Goal: Information Seeking & Learning: Learn about a topic

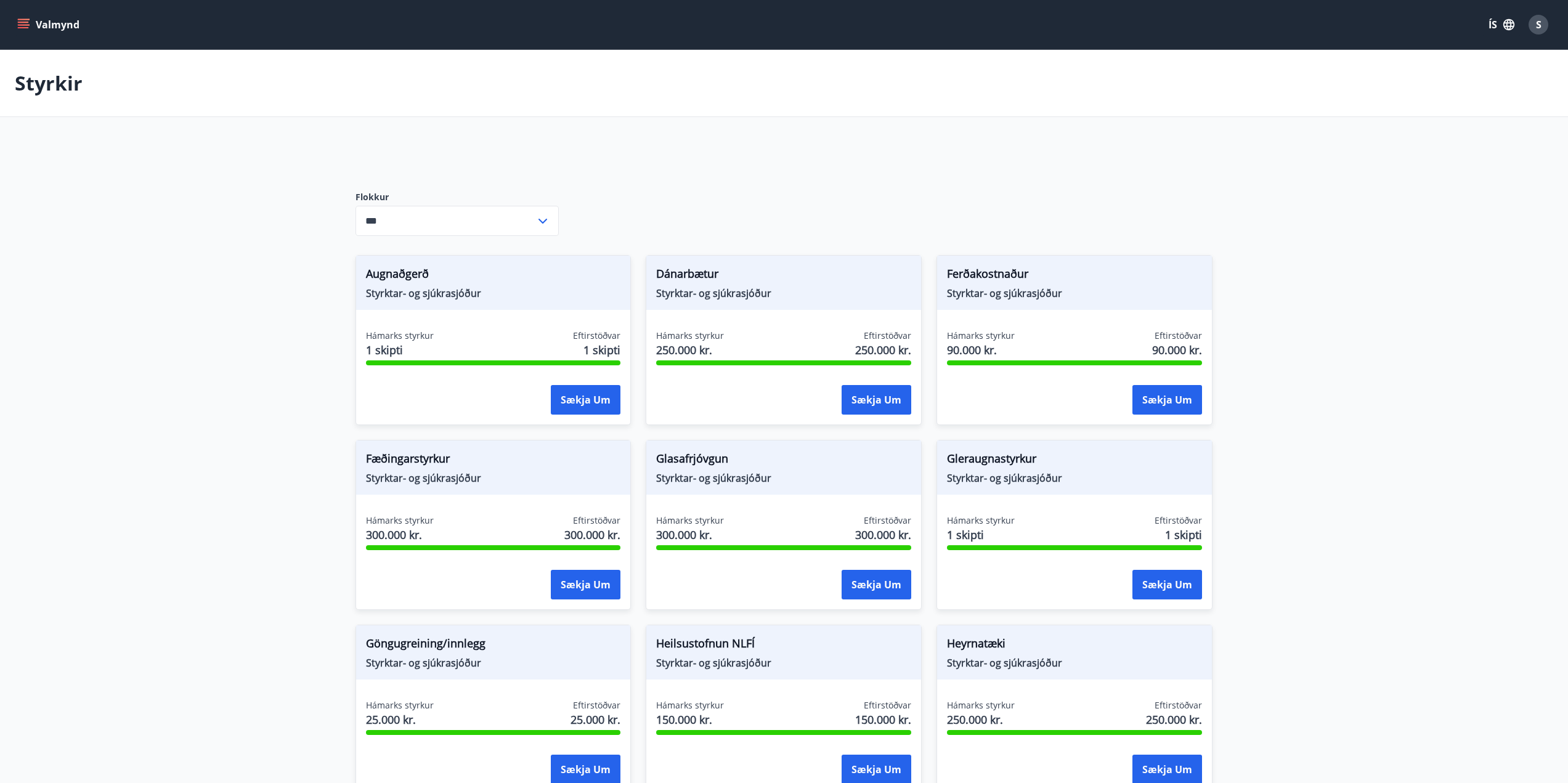
click at [20, 18] on button "Valmynd" at bounding box center [49, 25] width 69 height 22
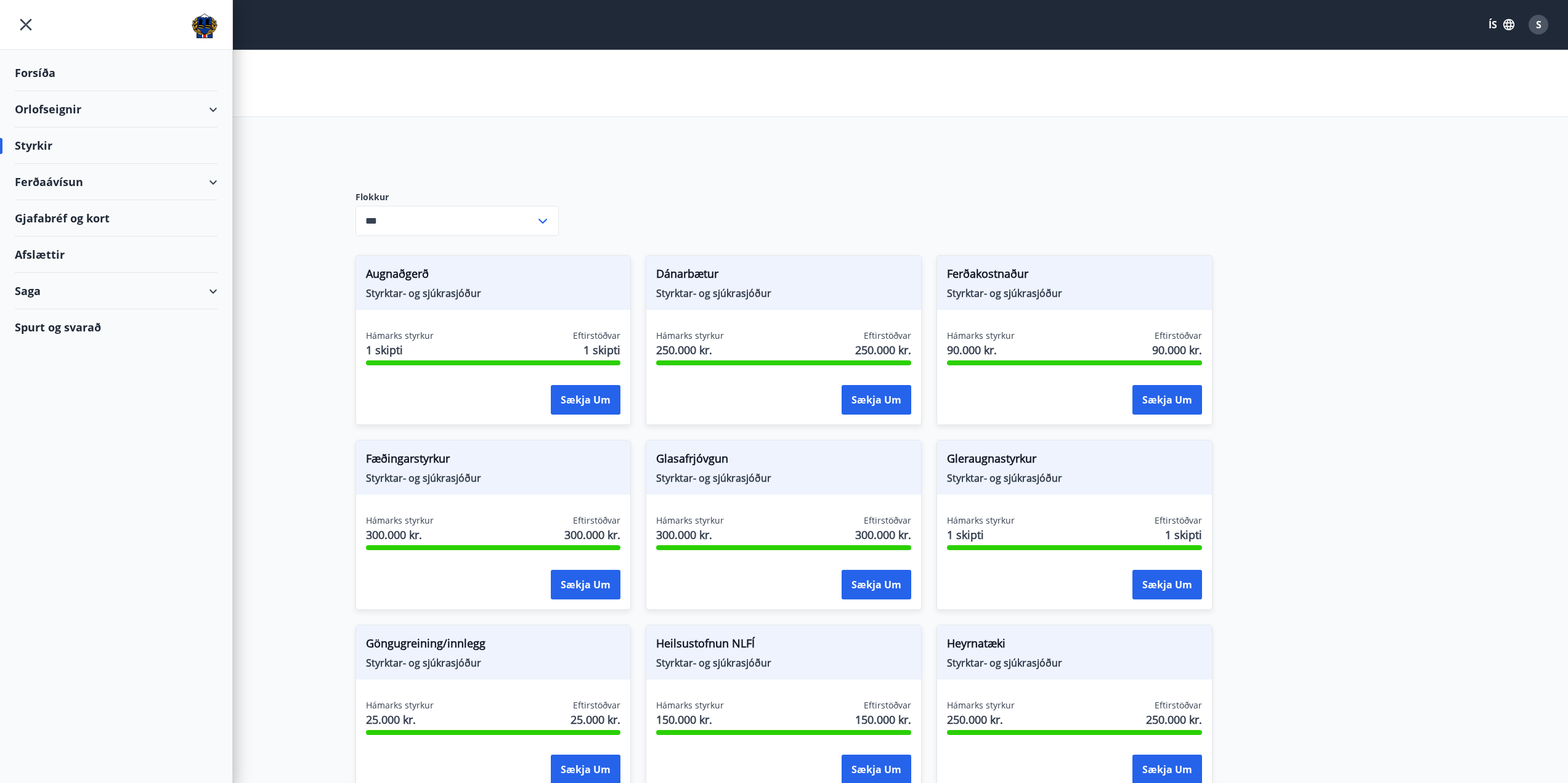
click at [53, 74] on div "Forsíða" at bounding box center [116, 73] width 203 height 36
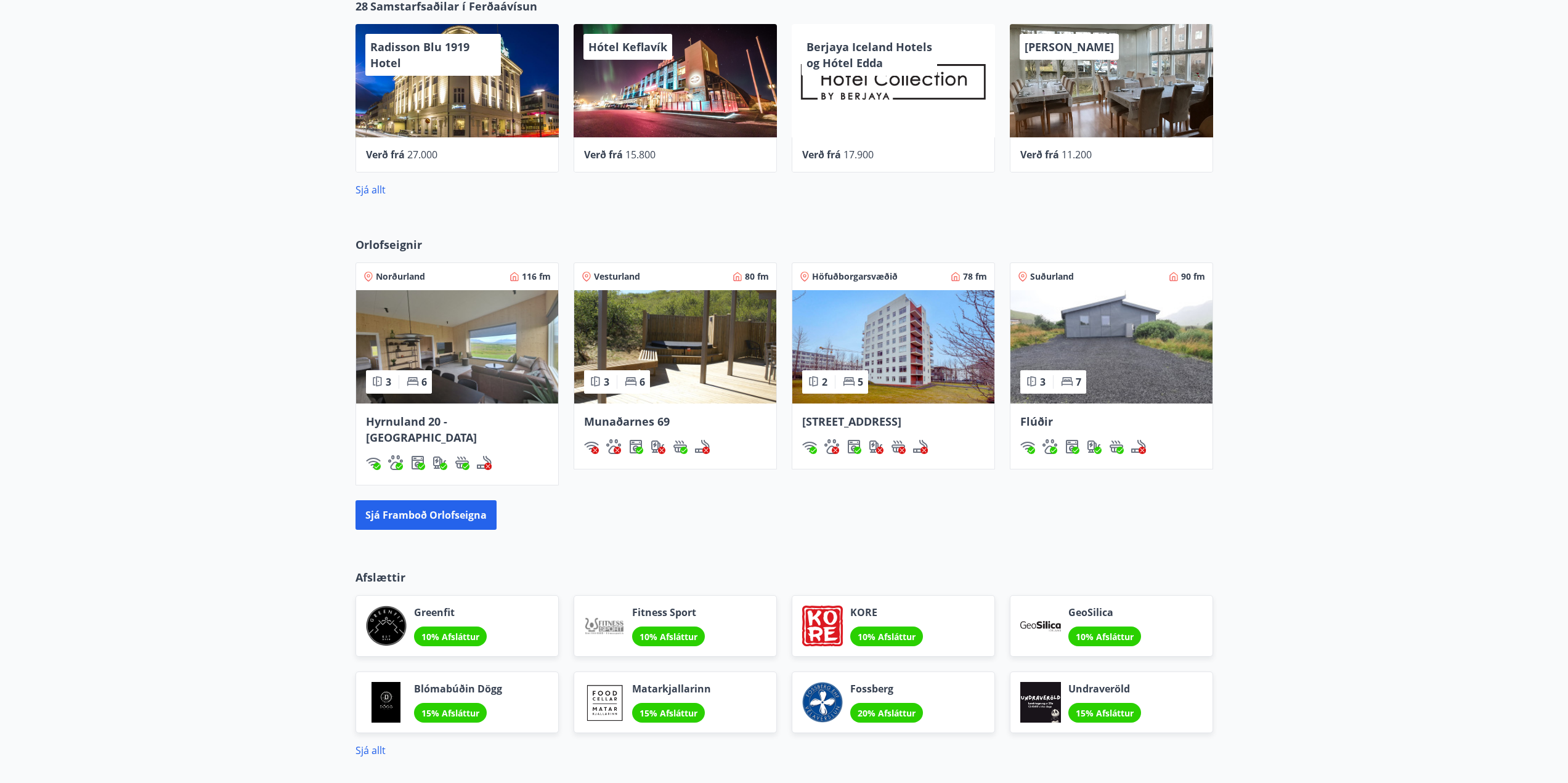
scroll to position [677, 0]
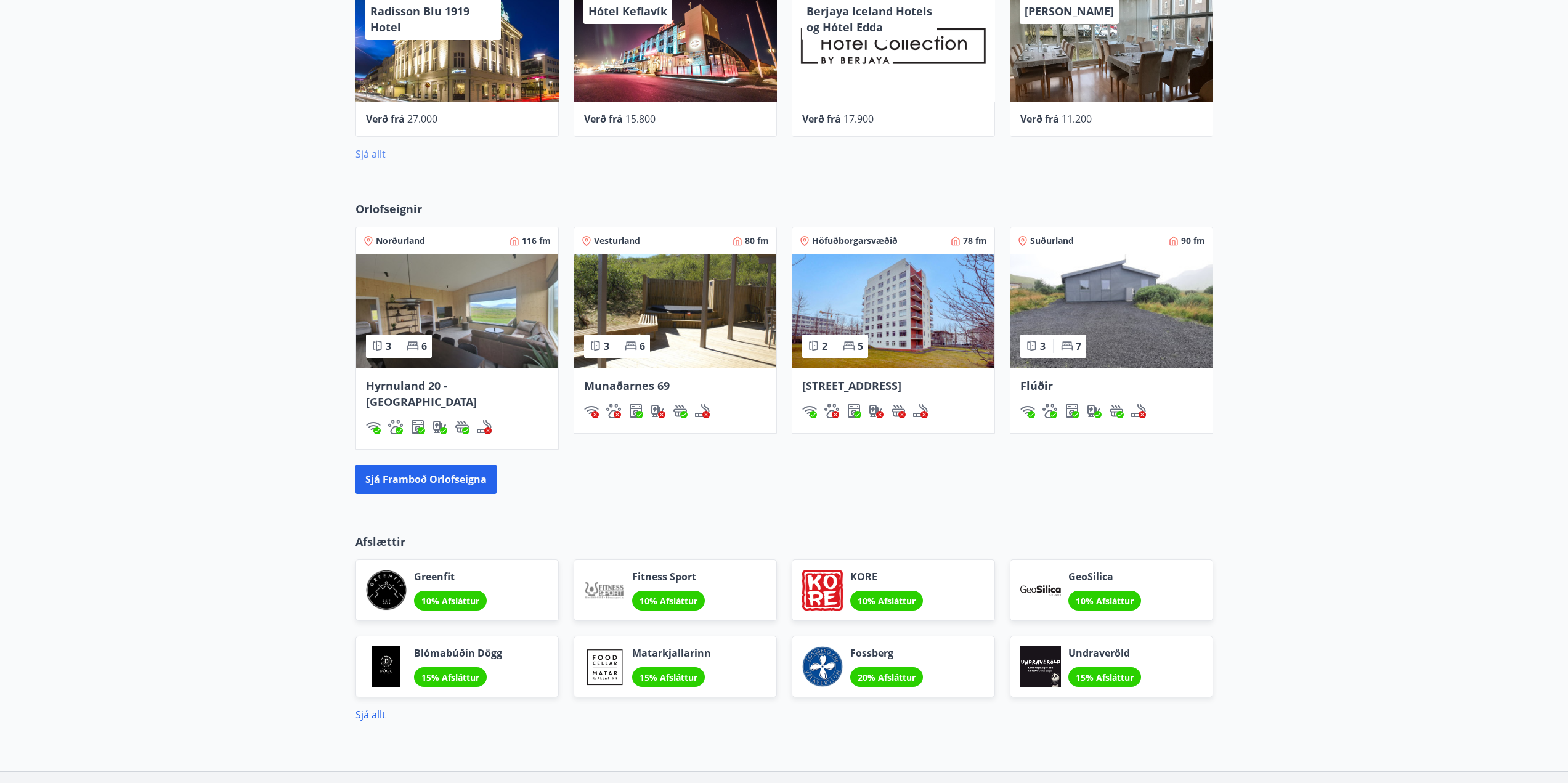
click at [369, 154] on link "Sjá allt" at bounding box center [370, 154] width 30 height 14
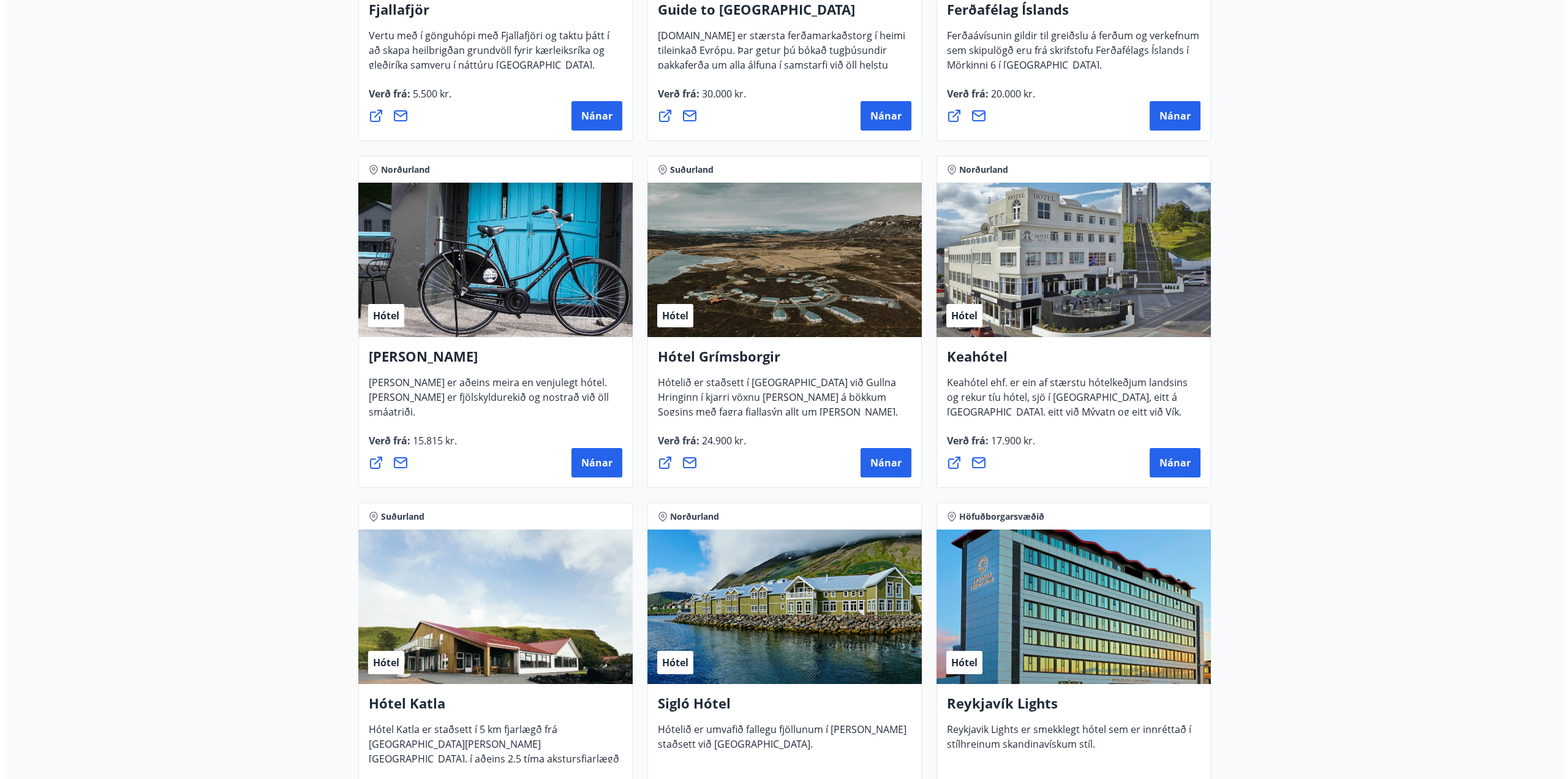
scroll to position [429, 0]
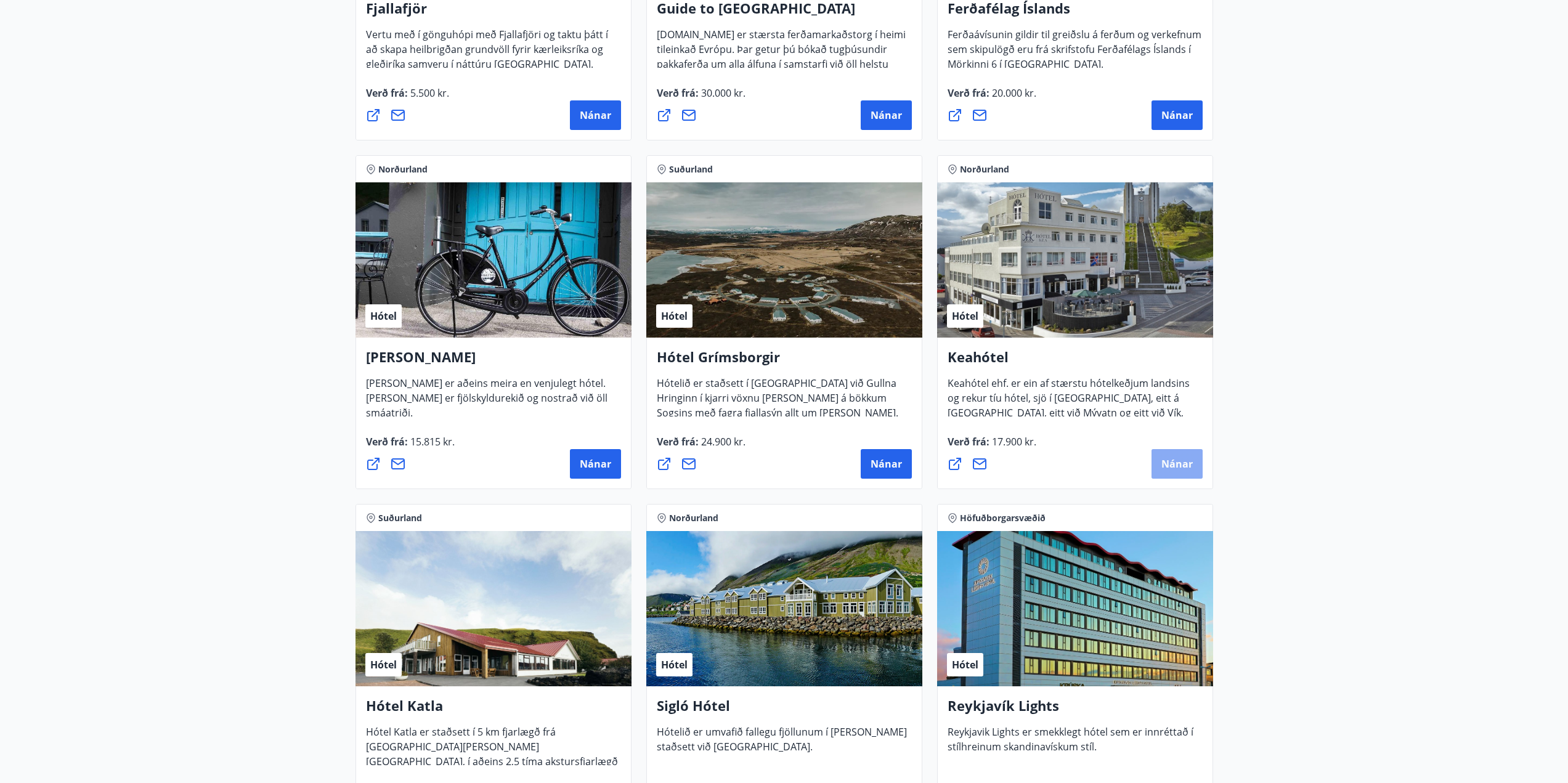
click at [1177, 452] on button "Nánar" at bounding box center [1177, 464] width 51 height 30
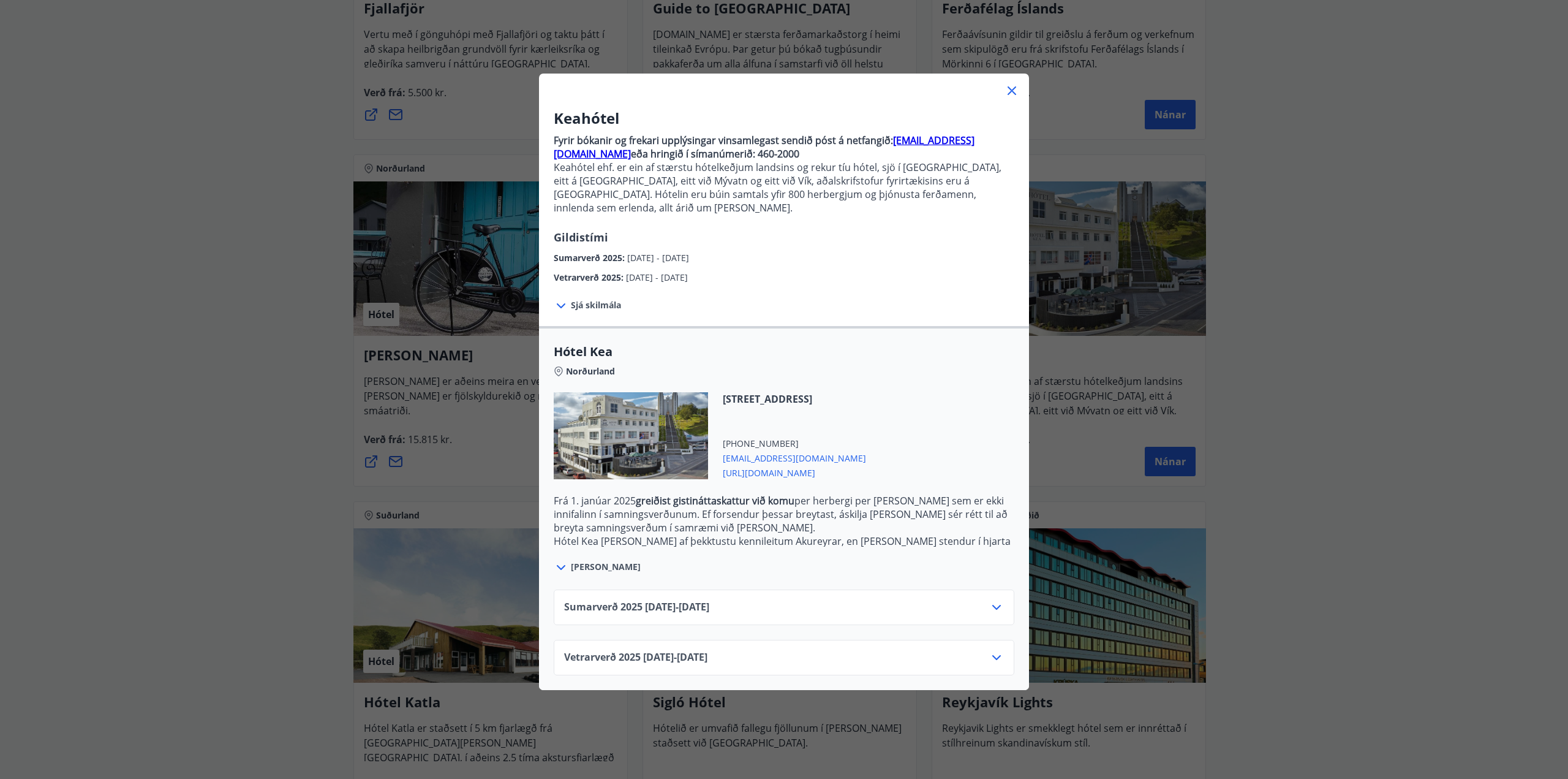
click at [992, 605] on icon at bounding box center [996, 607] width 8 height 5
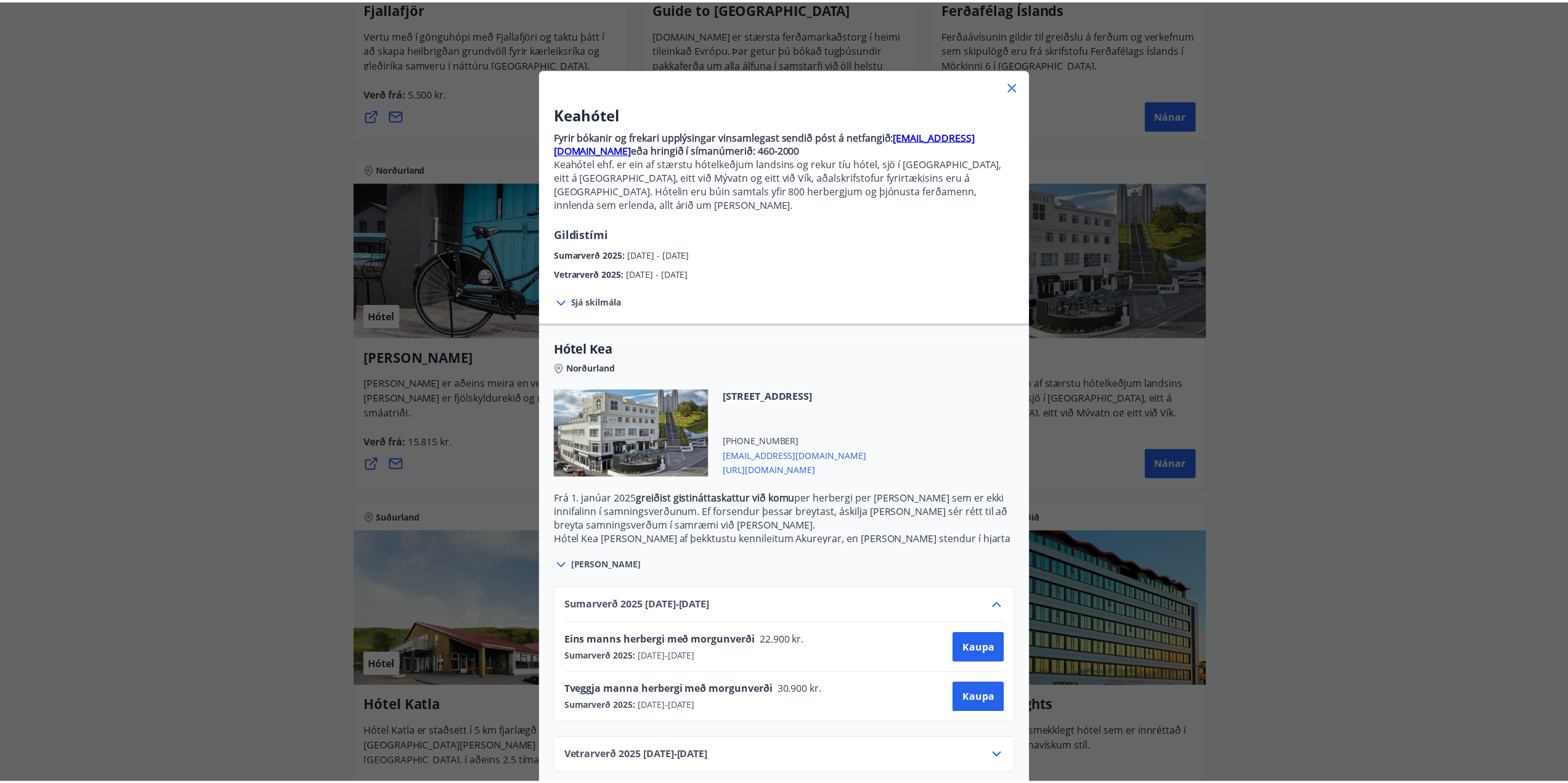
scroll to position [6, 0]
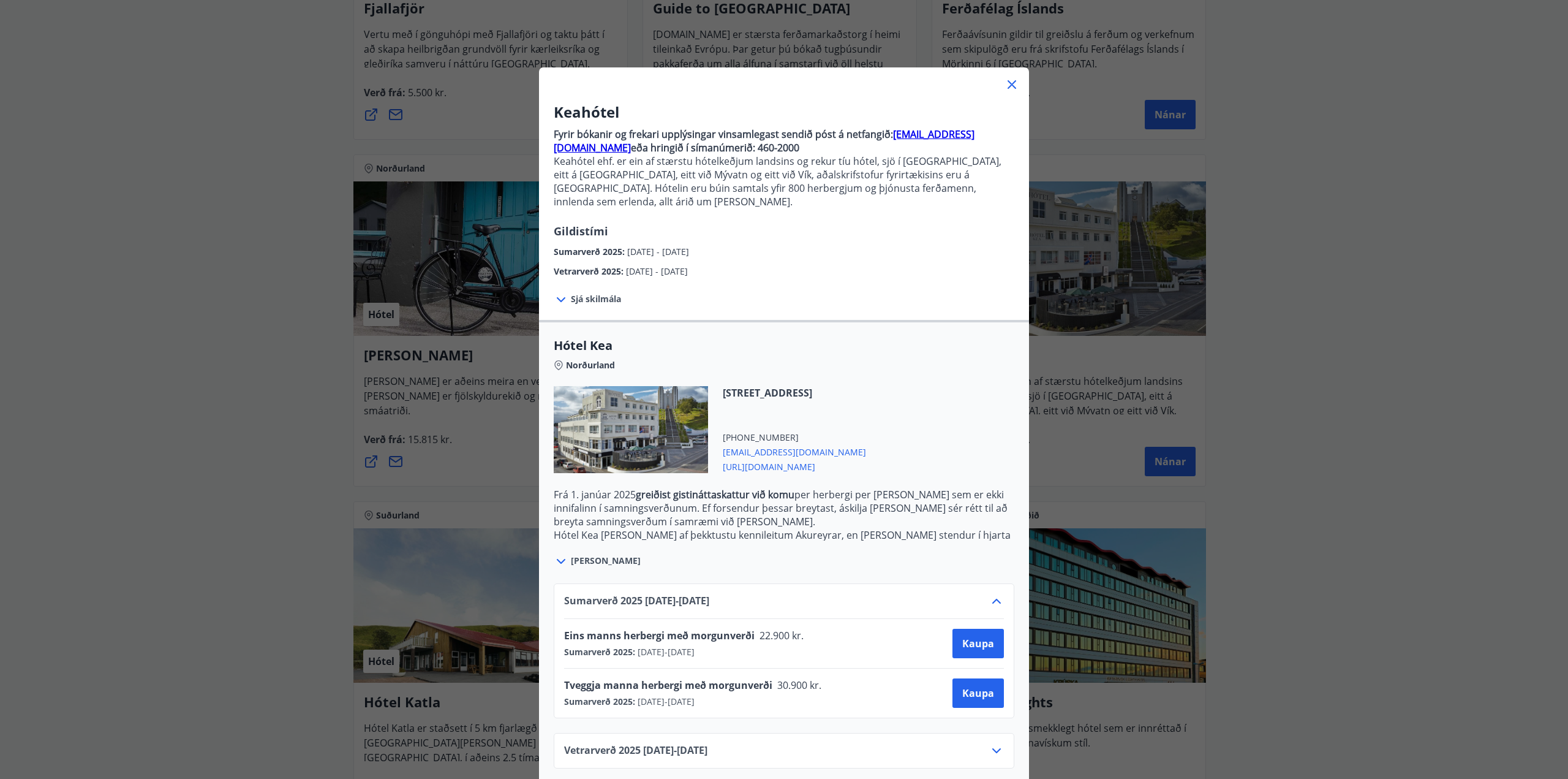
click at [994, 748] on icon at bounding box center [996, 750] width 8 height 5
drag, startPoint x: 1009, startPoint y: 87, endPoint x: 1000, endPoint y: 83, distance: 9.8
click at [1009, 86] on icon at bounding box center [1012, 84] width 14 height 15
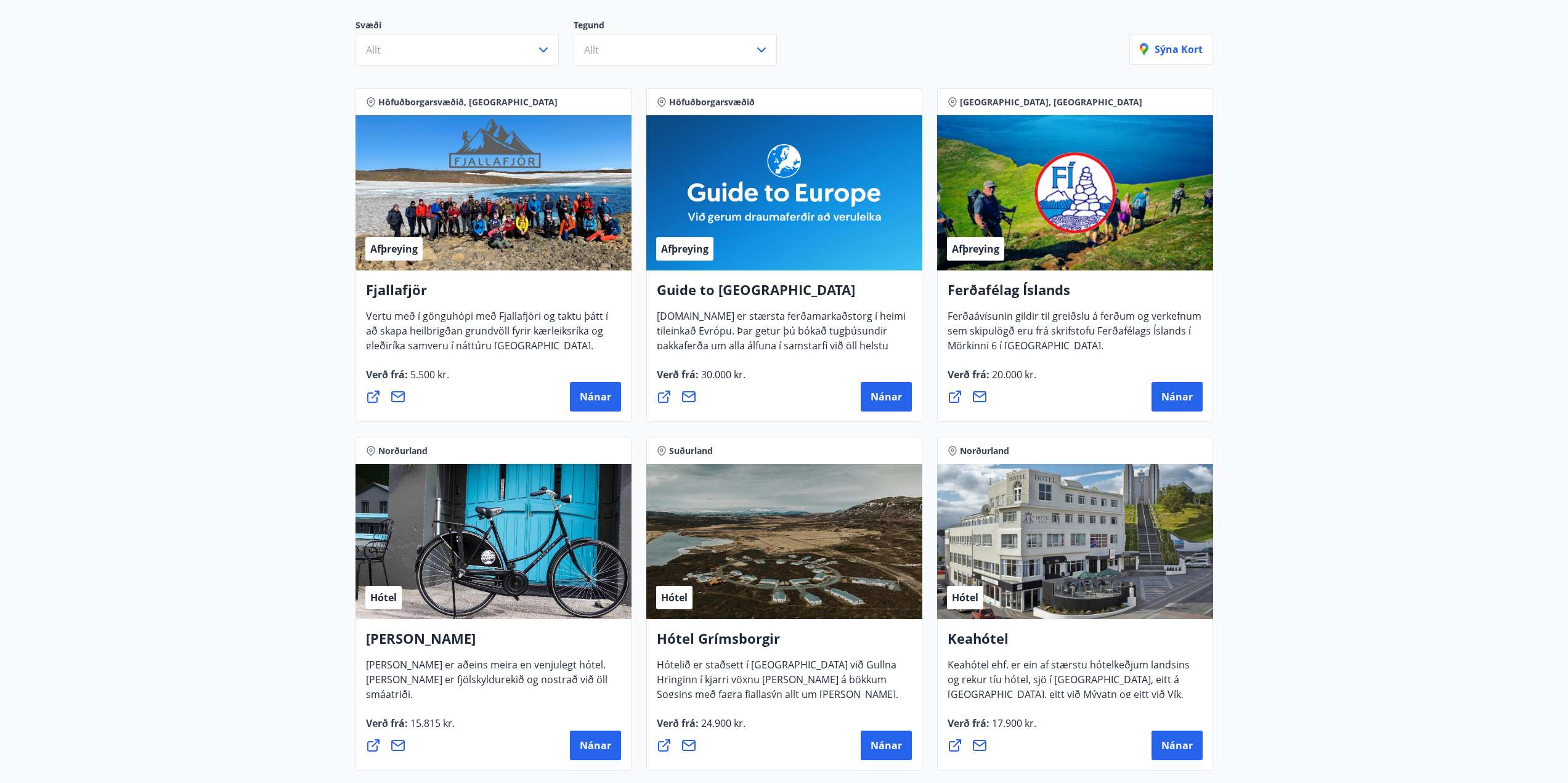
scroll to position [246, 0]
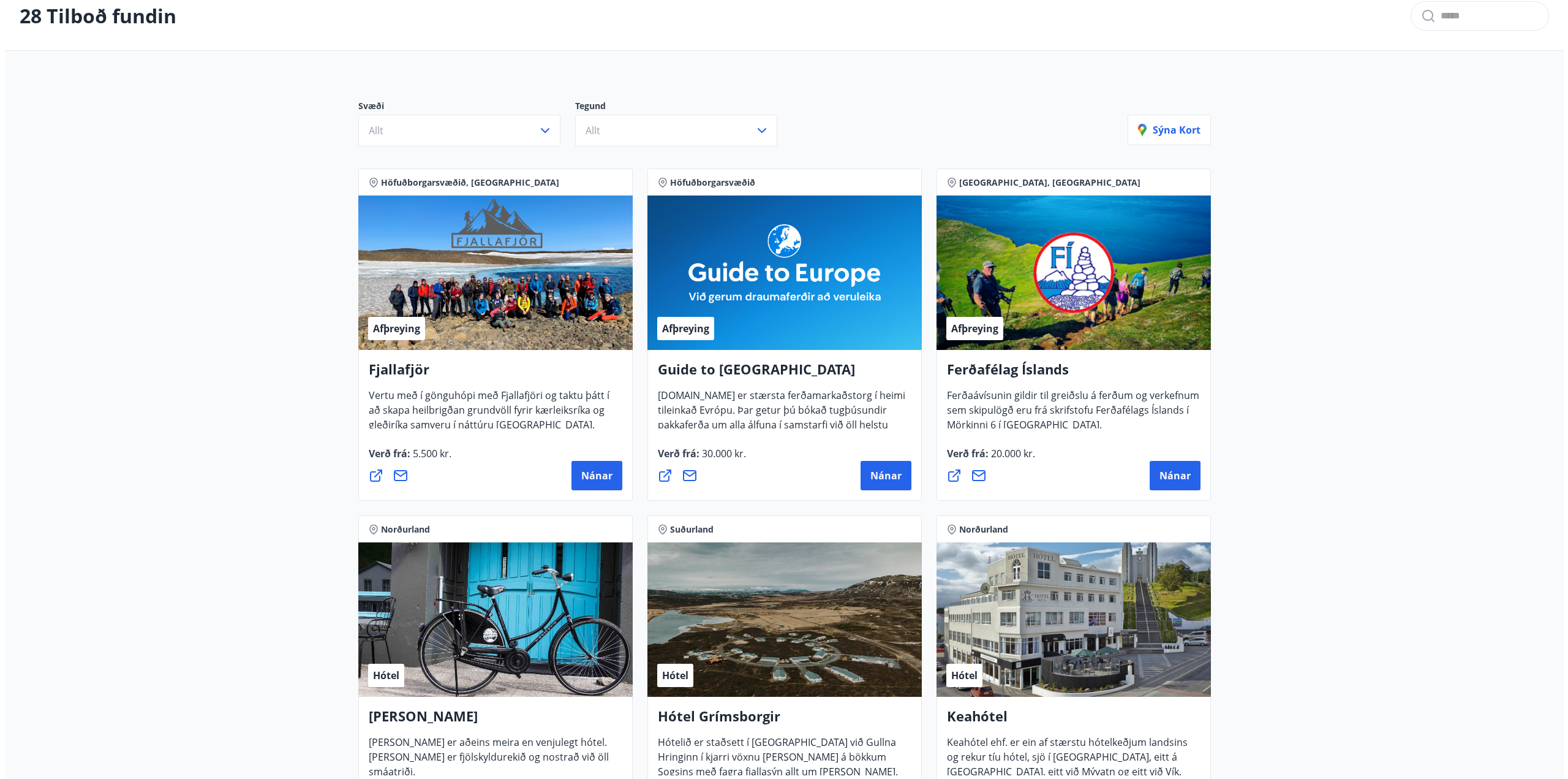
scroll to position [0, 0]
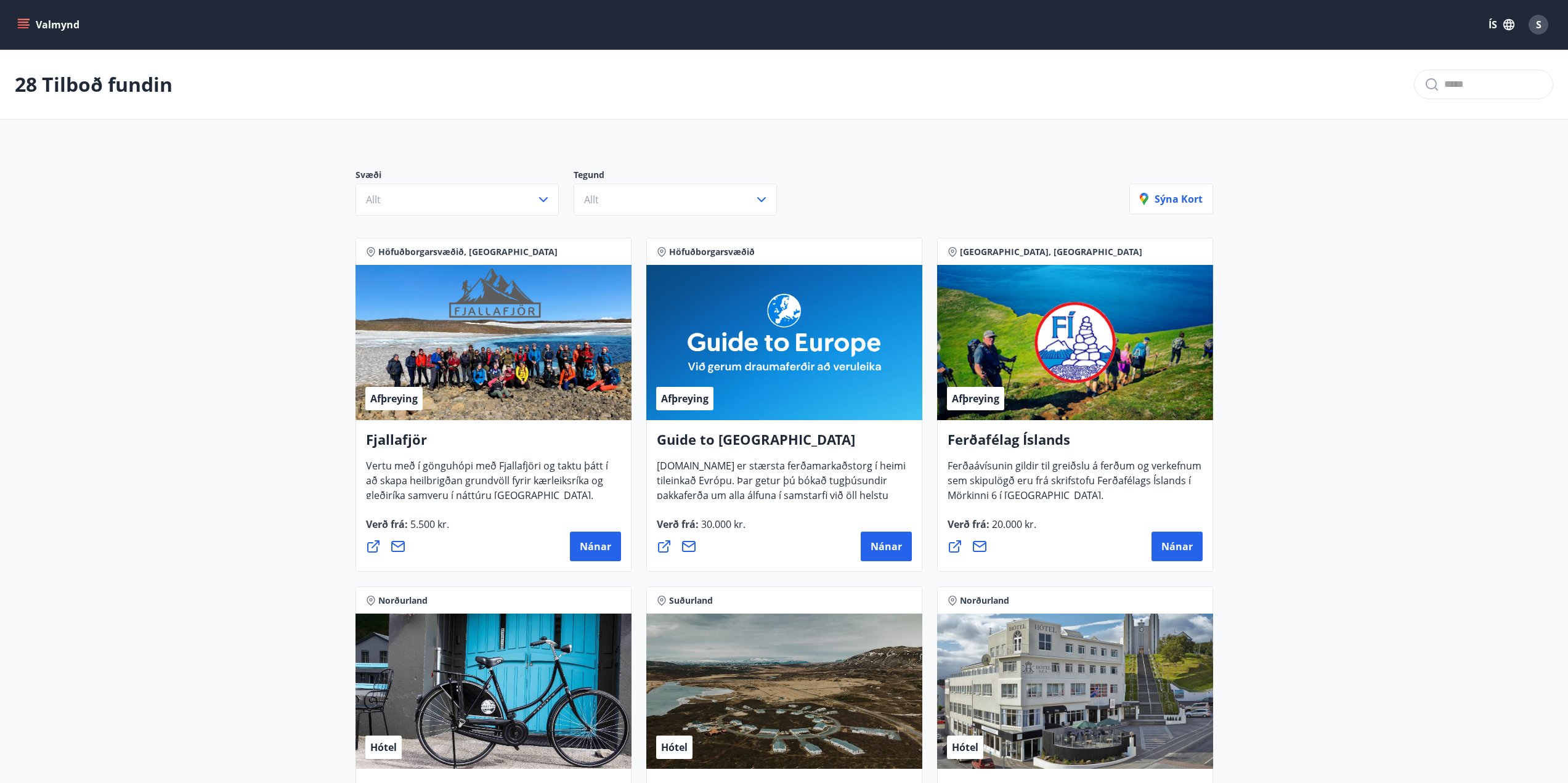
click at [28, 25] on icon "menu" at bounding box center [25, 25] width 14 height 1
click at [574, 101] on div "28 Tilboð fundin" at bounding box center [784, 85] width 1568 height 69
click at [592, 547] on span "Nánar" at bounding box center [595, 546] width 31 height 14
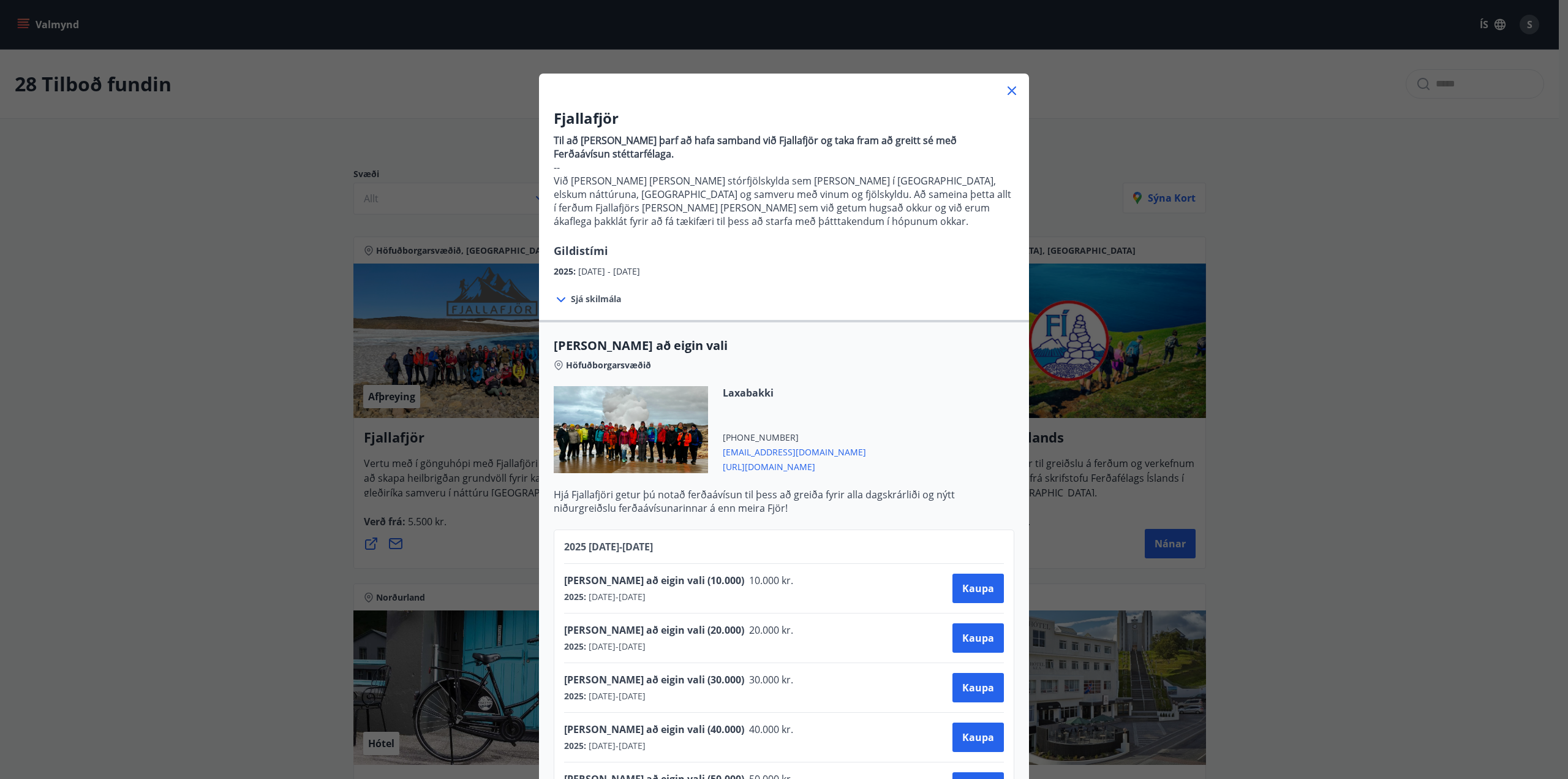
click at [1007, 95] on icon at bounding box center [1012, 90] width 14 height 15
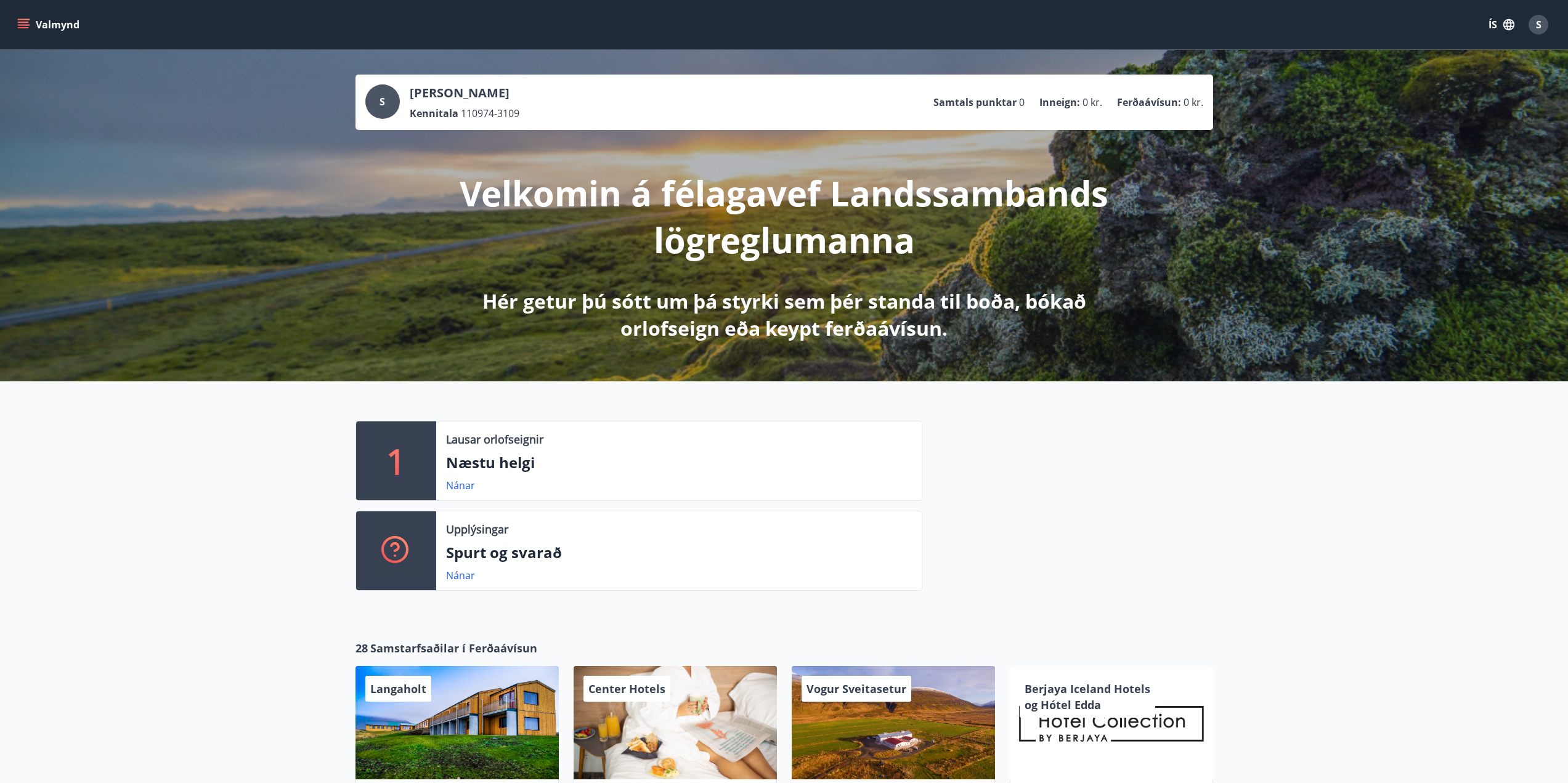
click at [28, 24] on icon "menu" at bounding box center [24, 25] width 12 height 12
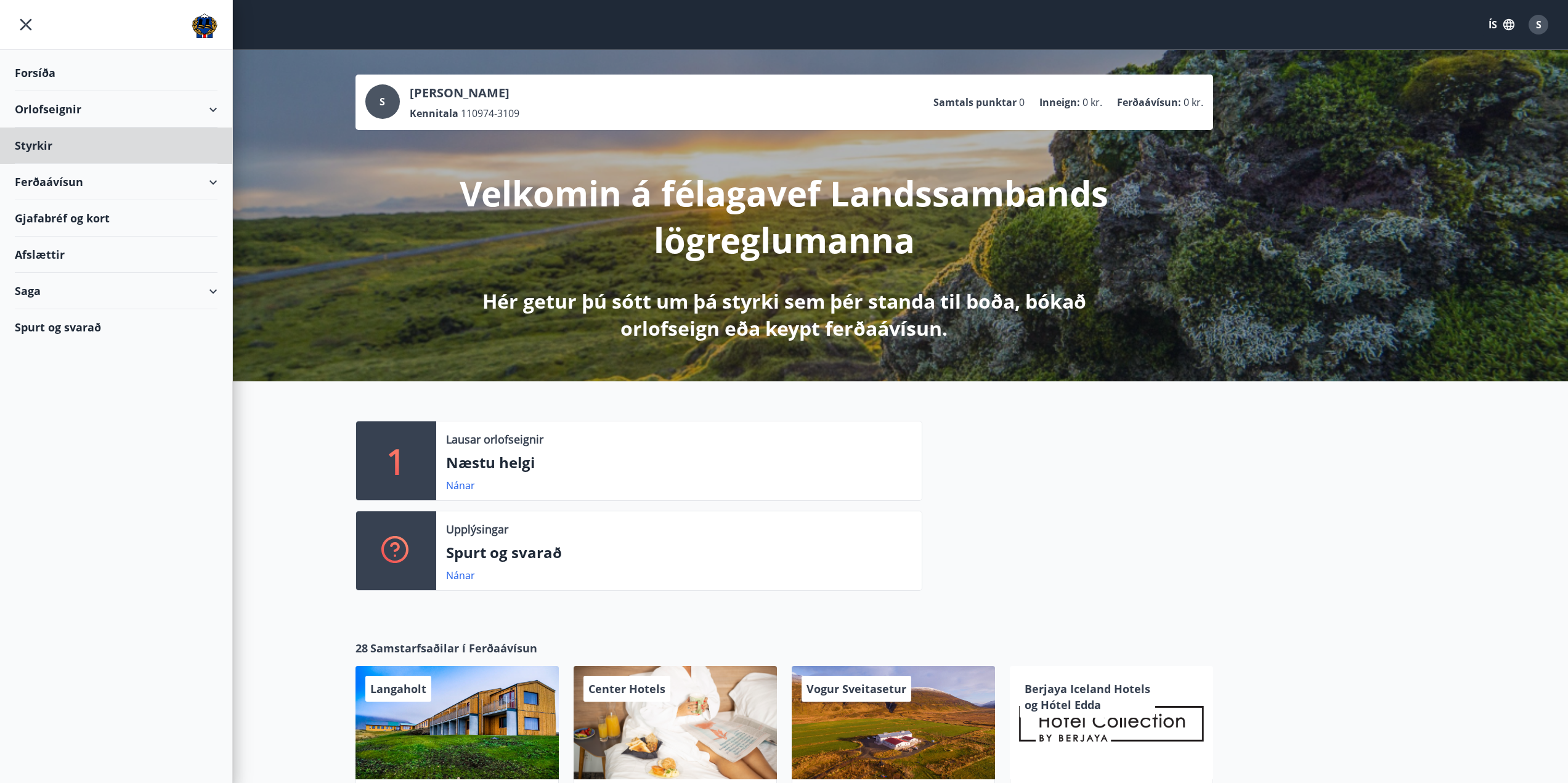
click at [47, 71] on div "Forsíða" at bounding box center [116, 73] width 203 height 36
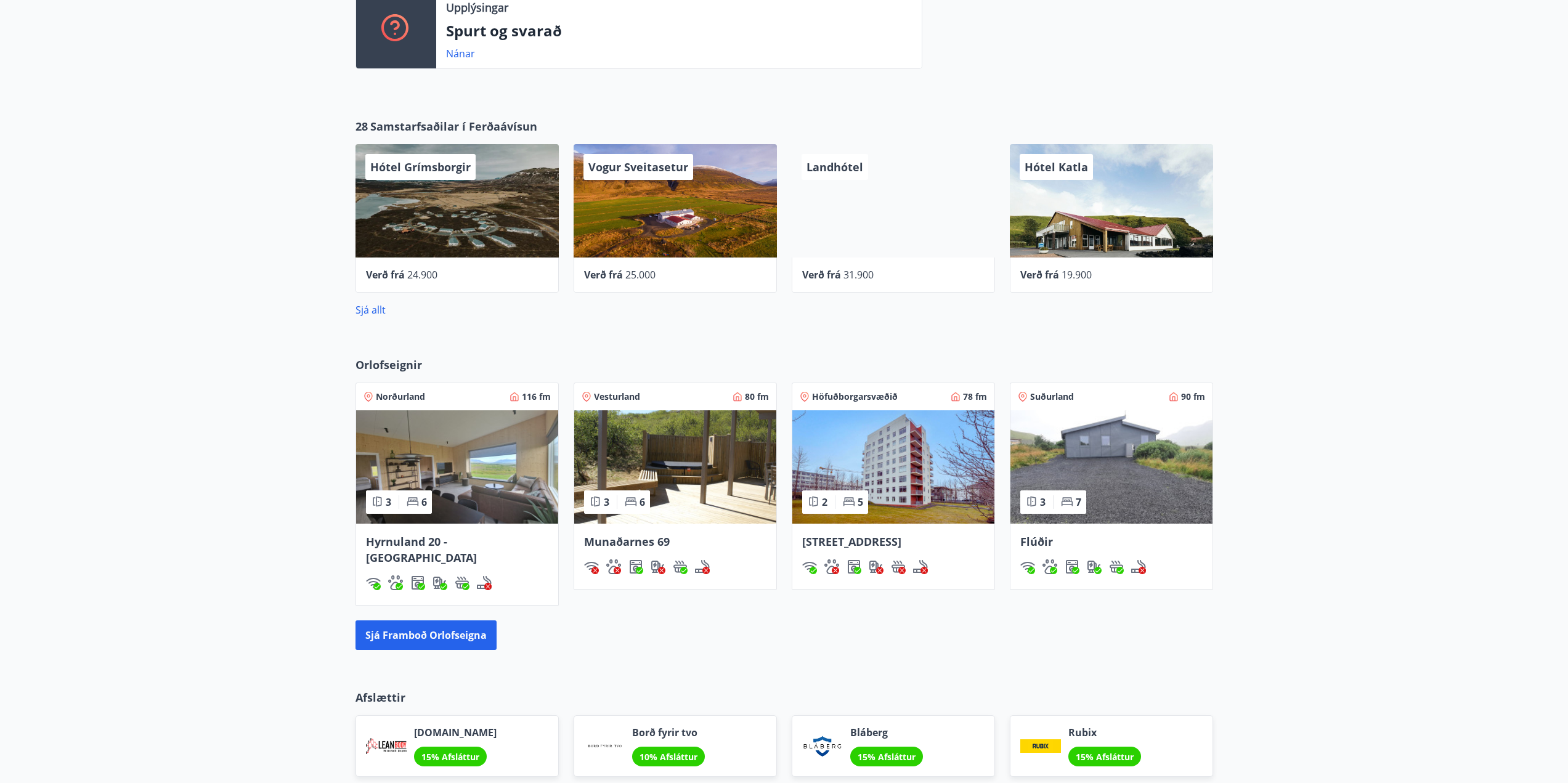
scroll to position [753, 0]
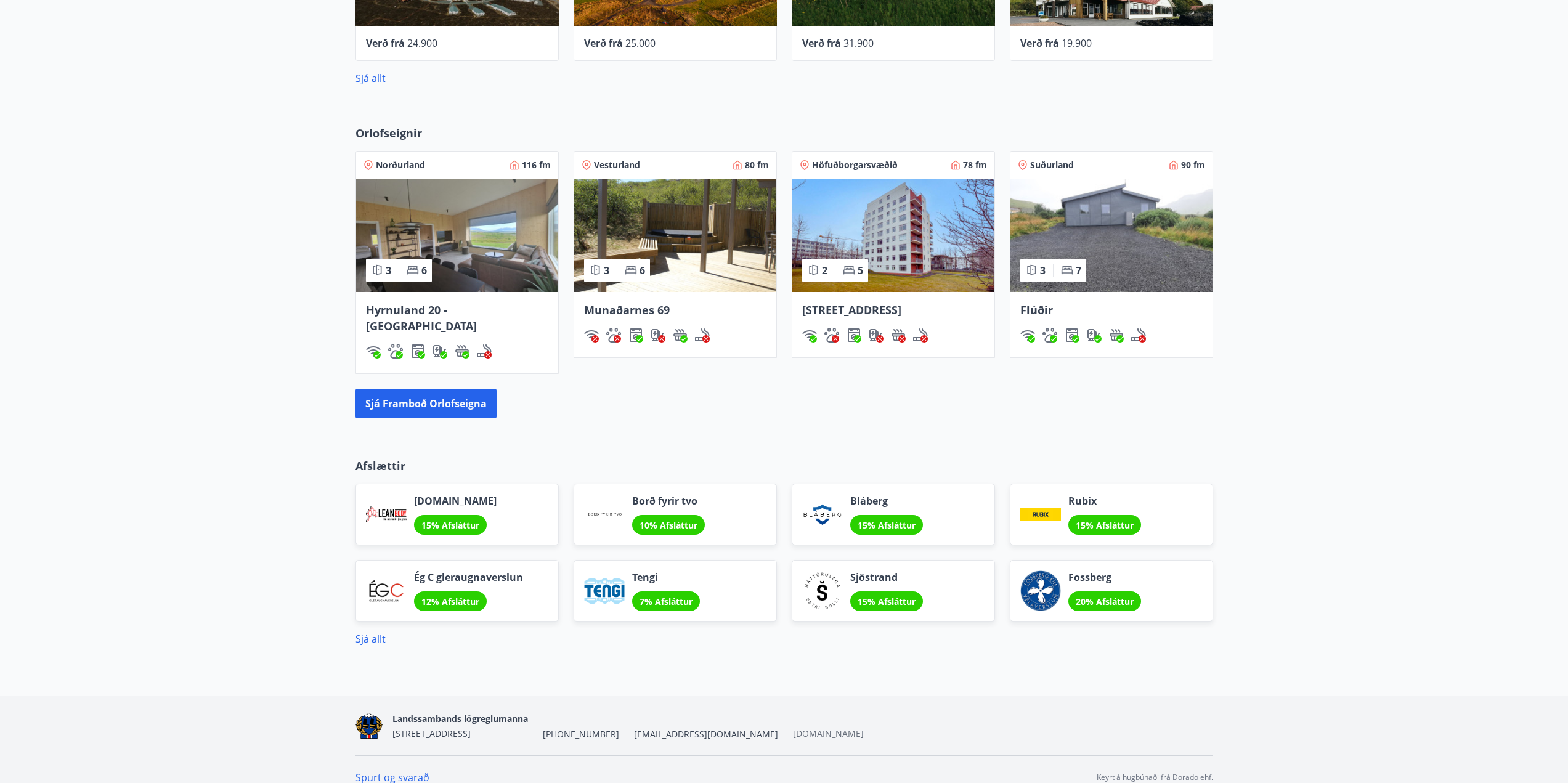
click at [793, 727] on link "[DOMAIN_NAME]" at bounding box center [828, 733] width 71 height 12
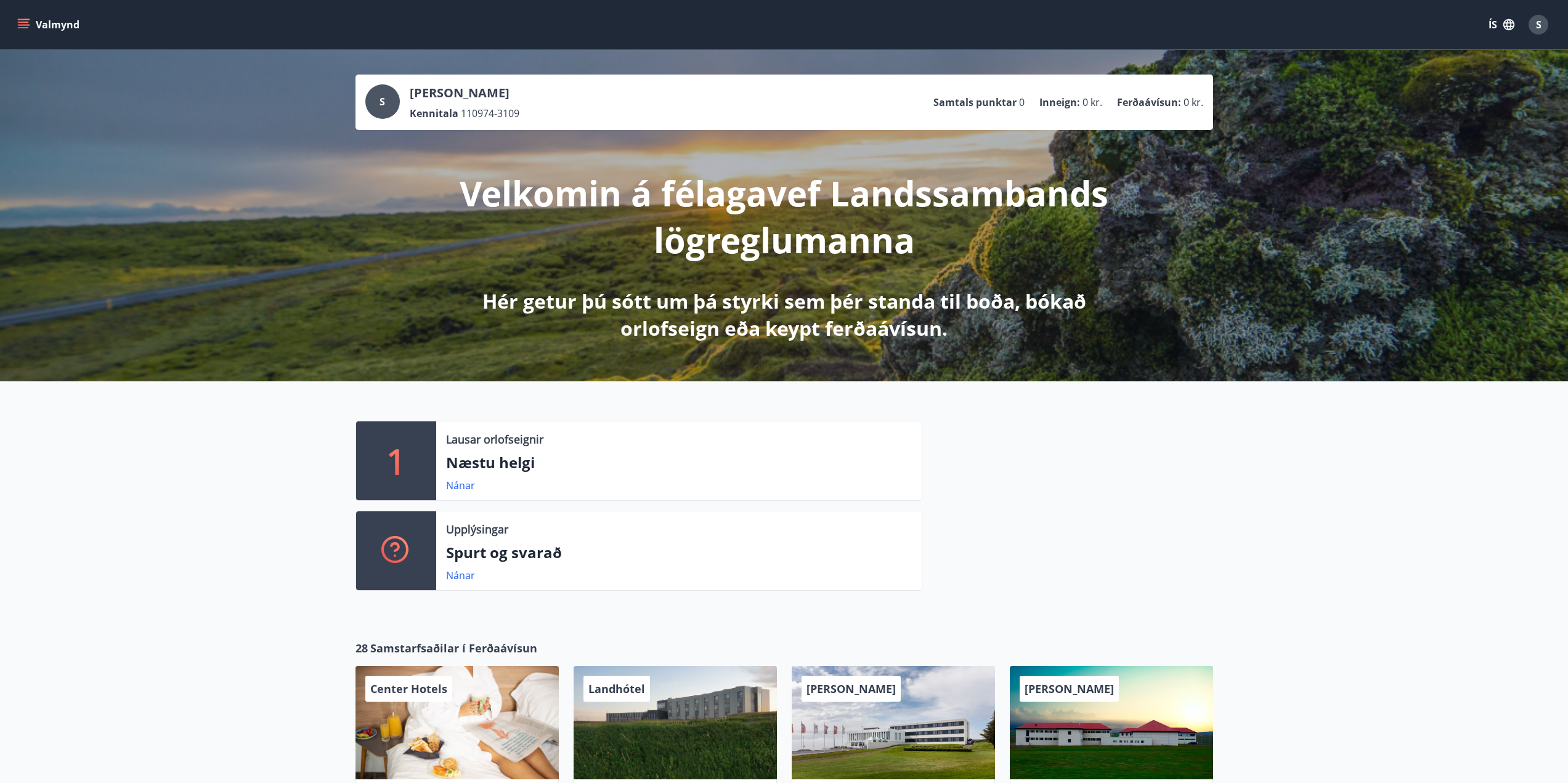
click at [24, 17] on button "Valmynd" at bounding box center [49, 25] width 69 height 22
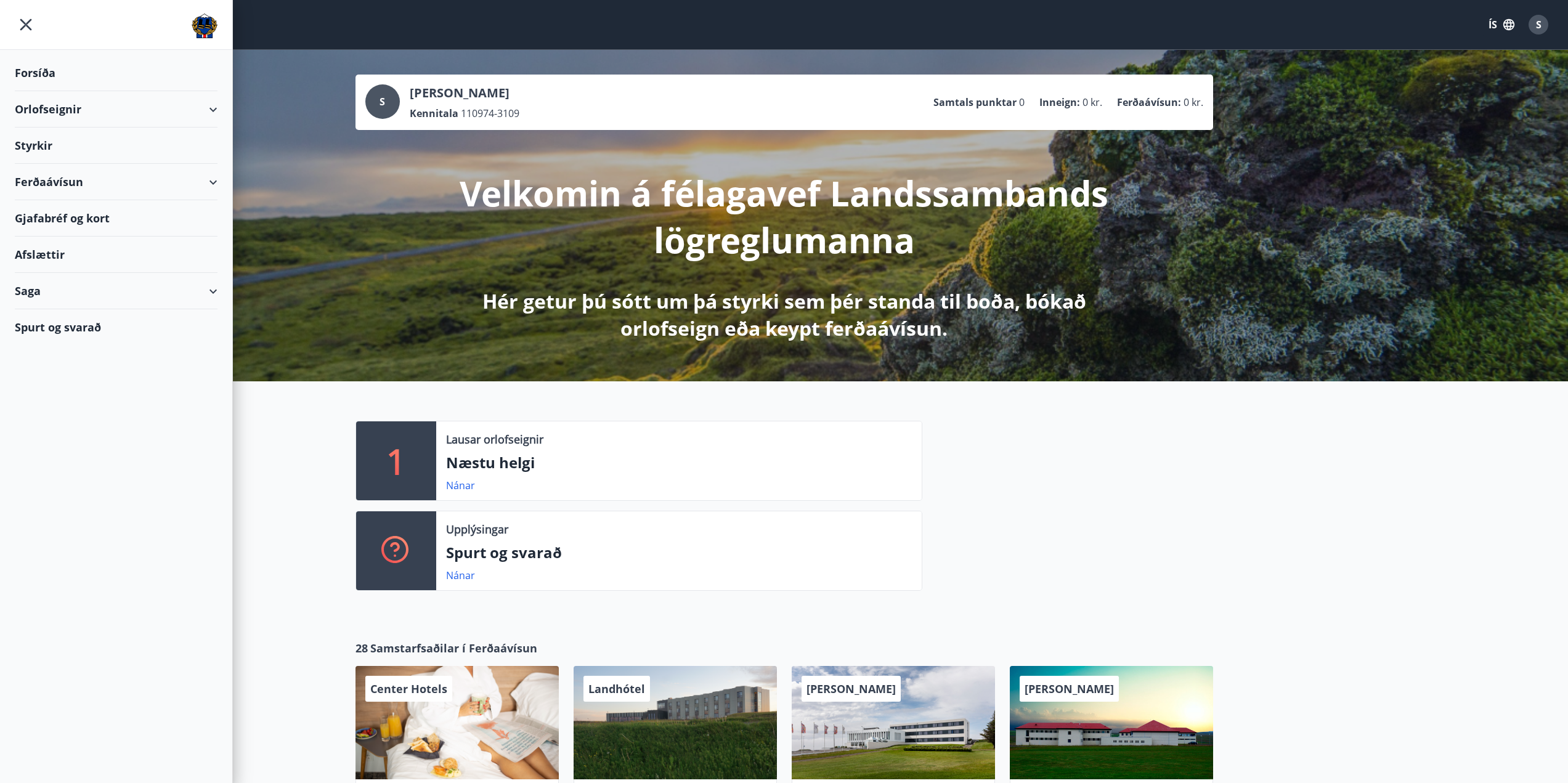
click at [215, 293] on div "Saga" at bounding box center [116, 291] width 203 height 36
click at [214, 108] on div "Orlofseignir" at bounding box center [116, 109] width 203 height 36
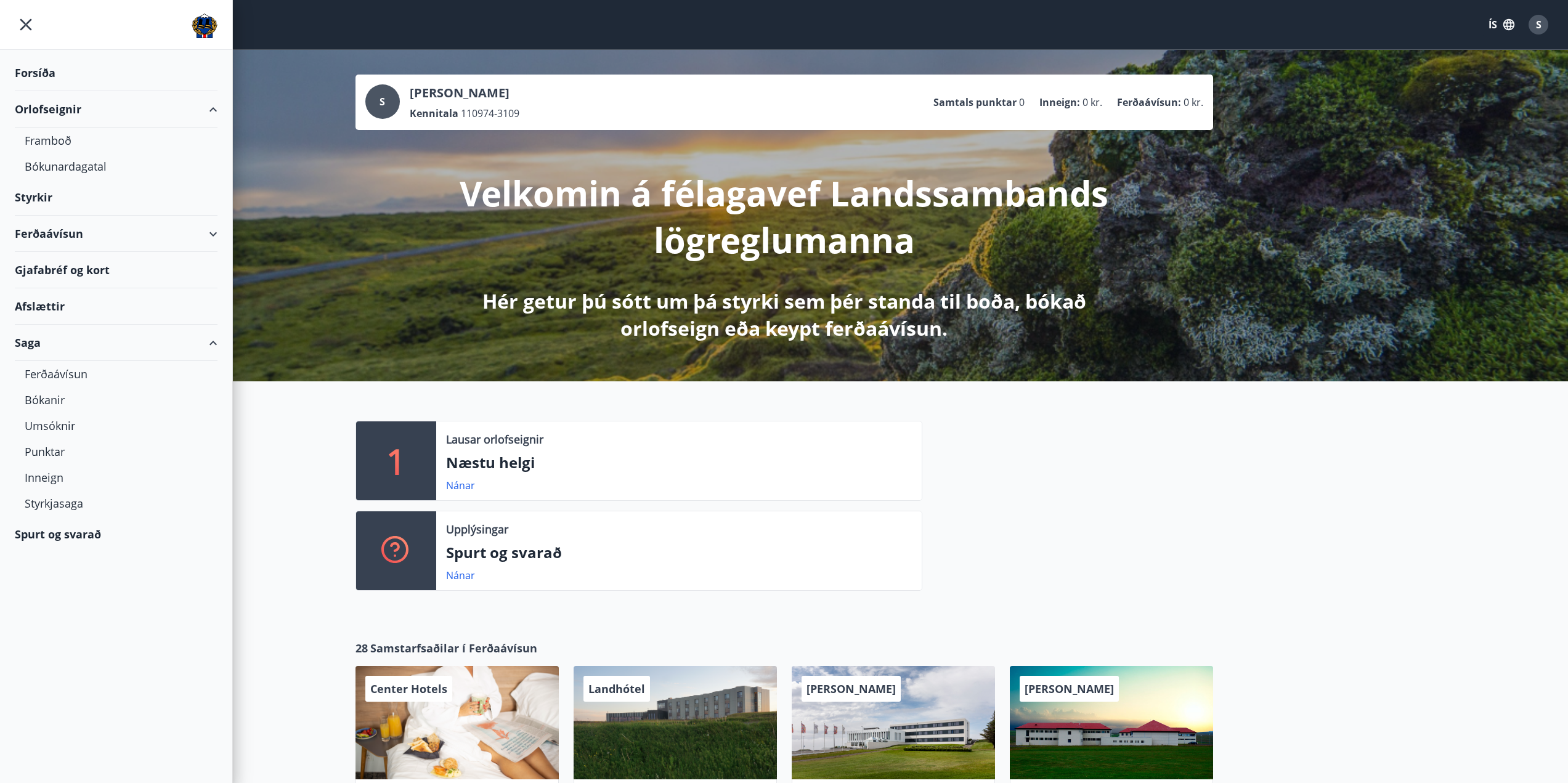
click at [37, 201] on div "Styrkir" at bounding box center [116, 197] width 203 height 36
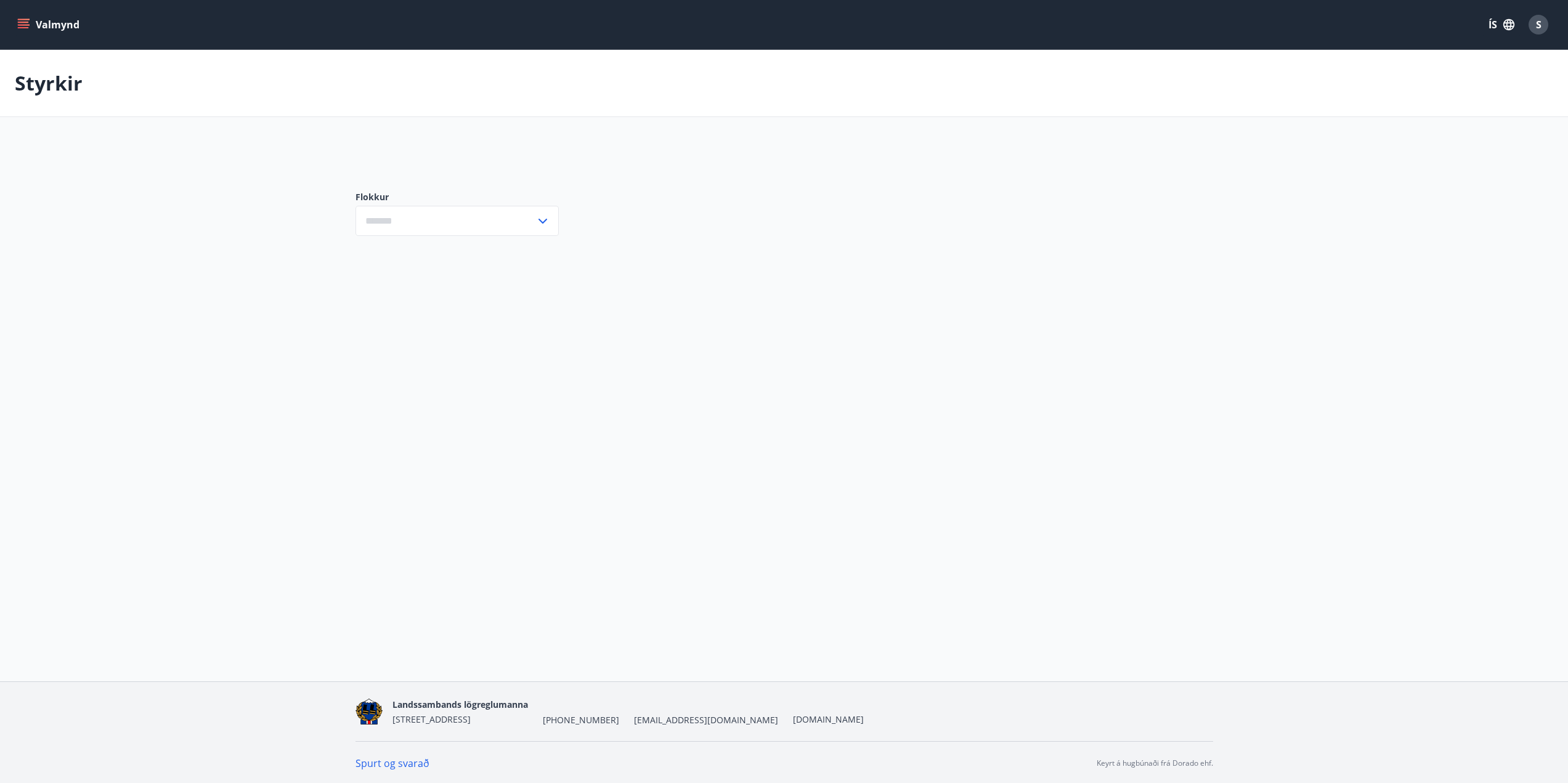
type input "***"
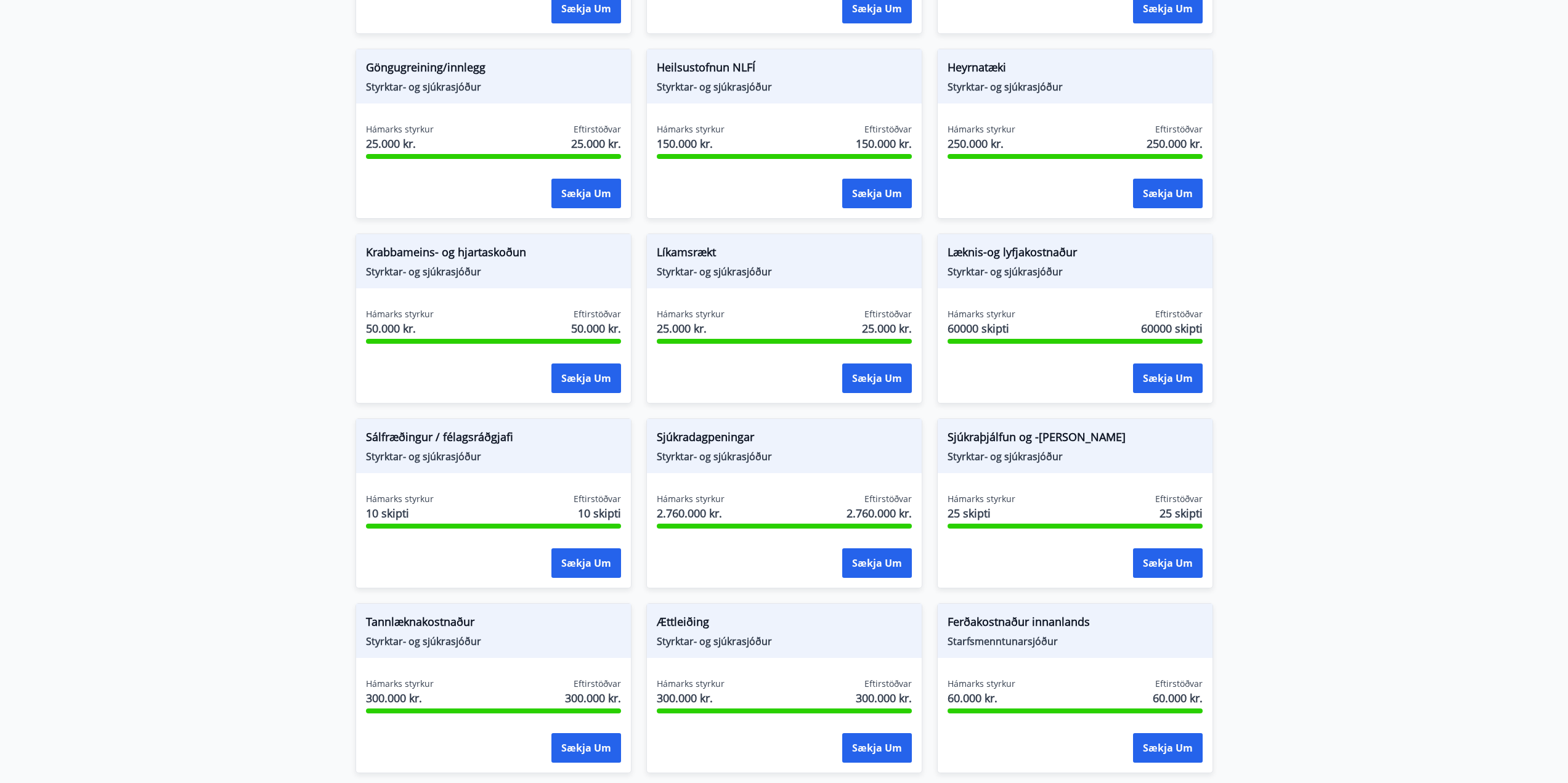
scroll to position [677, 0]
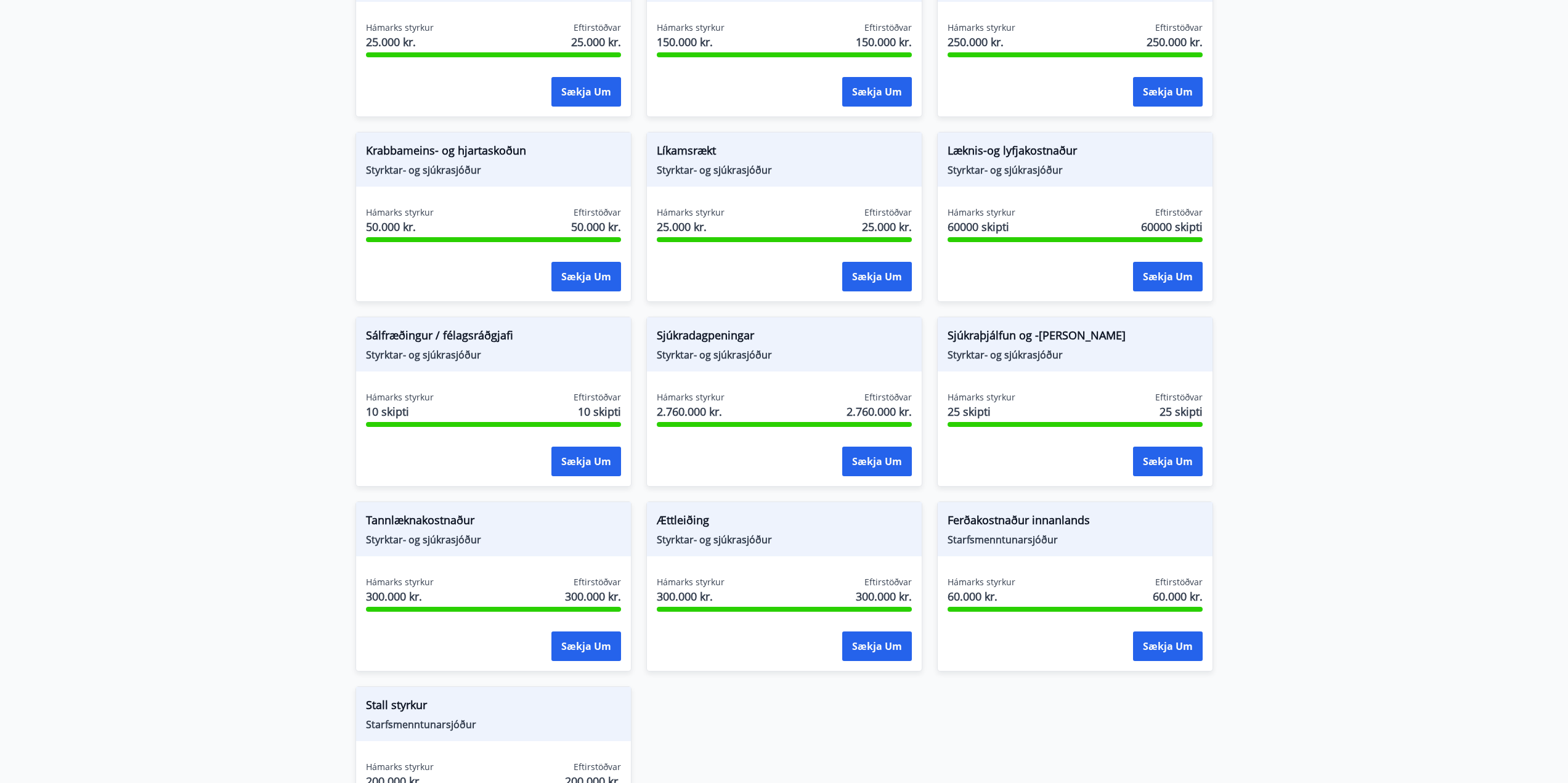
click at [512, 527] on span "Tannlæknakostnaður" at bounding box center [493, 522] width 255 height 21
click at [592, 646] on button "Sækja um" at bounding box center [586, 646] width 69 height 30
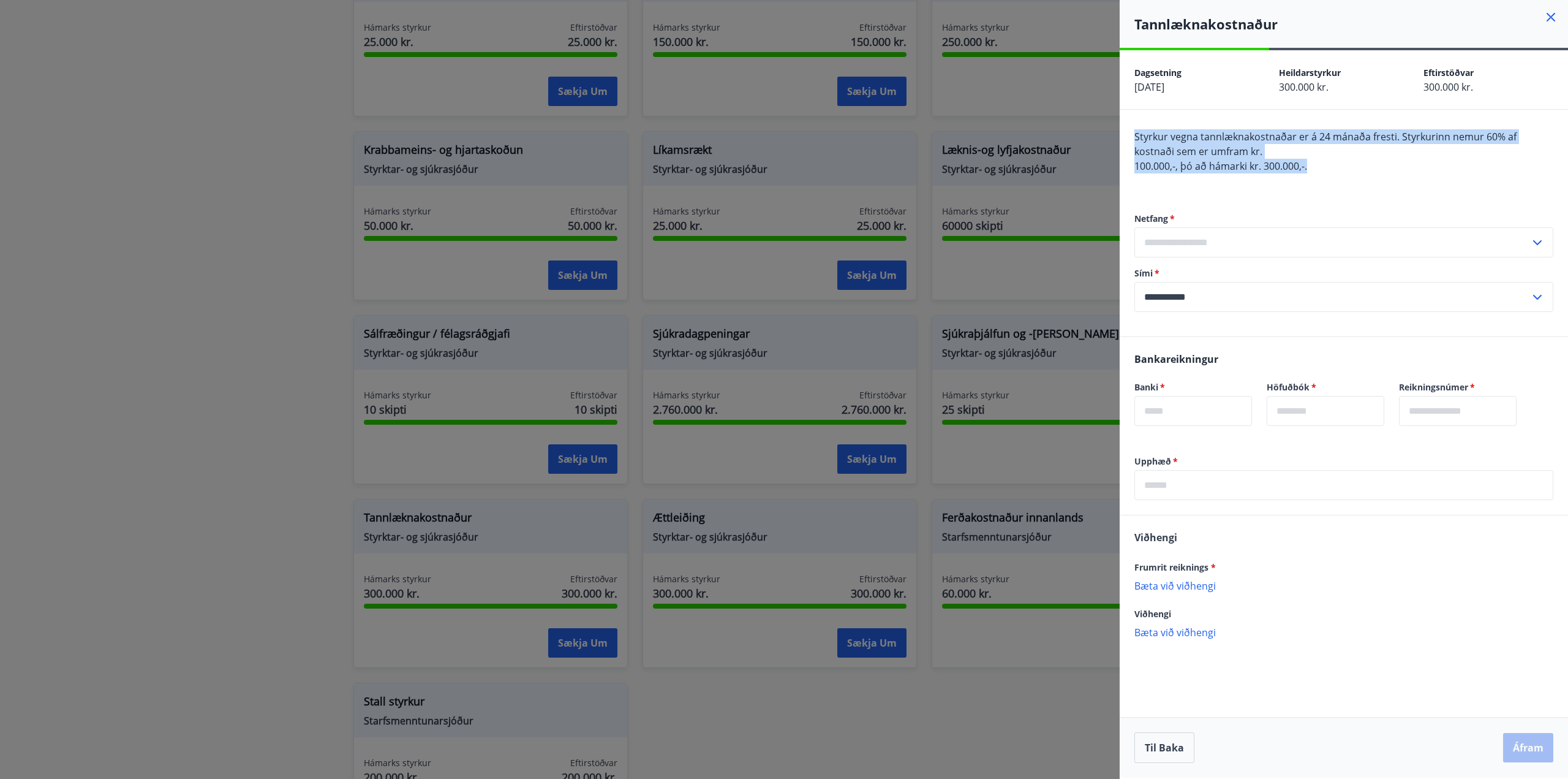
drag, startPoint x: 1341, startPoint y: 166, endPoint x: 1130, endPoint y: 133, distance: 213.6
click at [1130, 133] on div "**********" at bounding box center [1344, 223] width 448 height 227
copy span "Styrkur vegna tannlæknakostnaðar er á 24 mánaða fresti. Styrkurinn nemur 60% af…"
click at [1551, 14] on icon at bounding box center [1551, 17] width 14 height 15
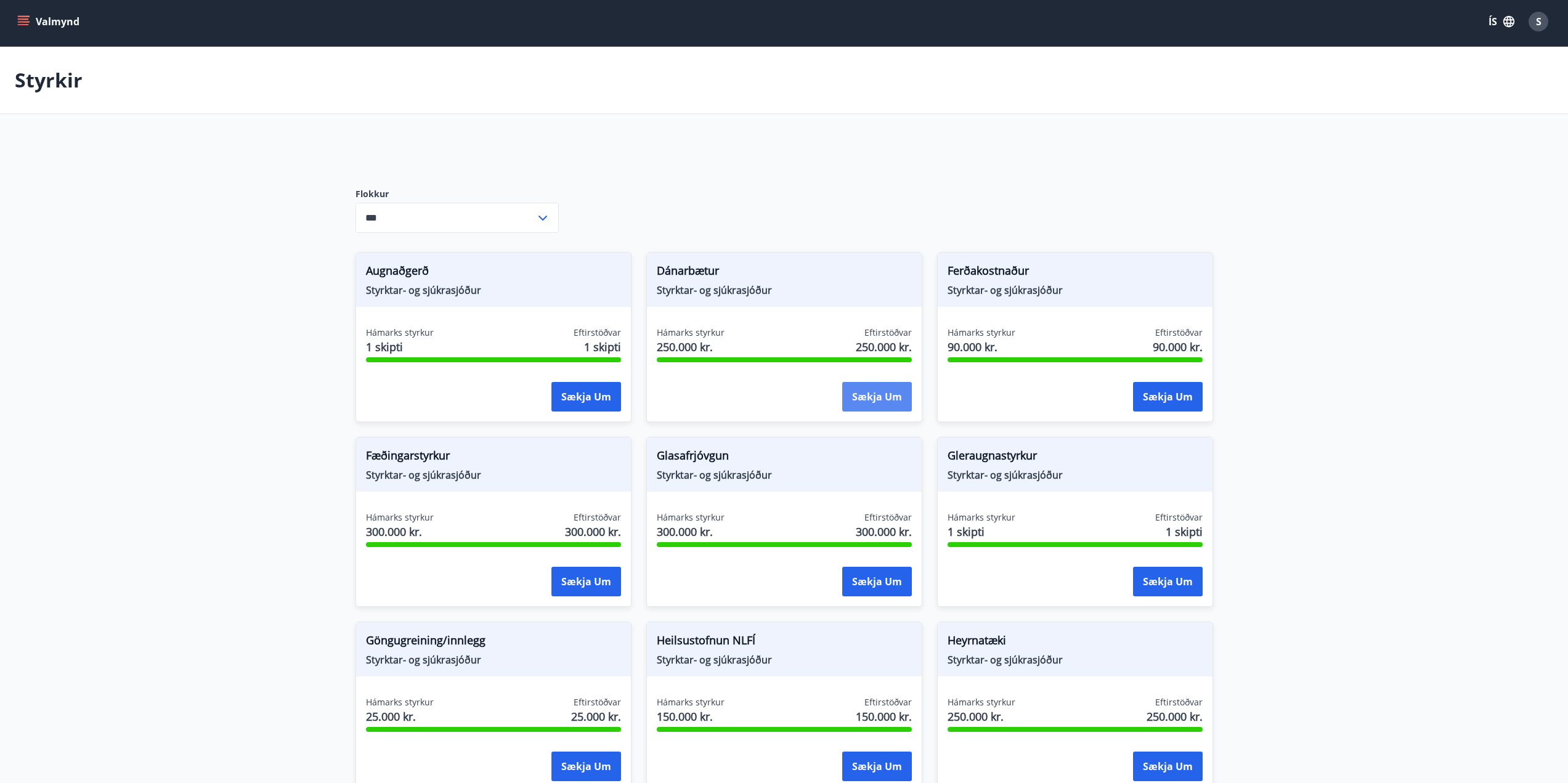
scroll to position [0, 0]
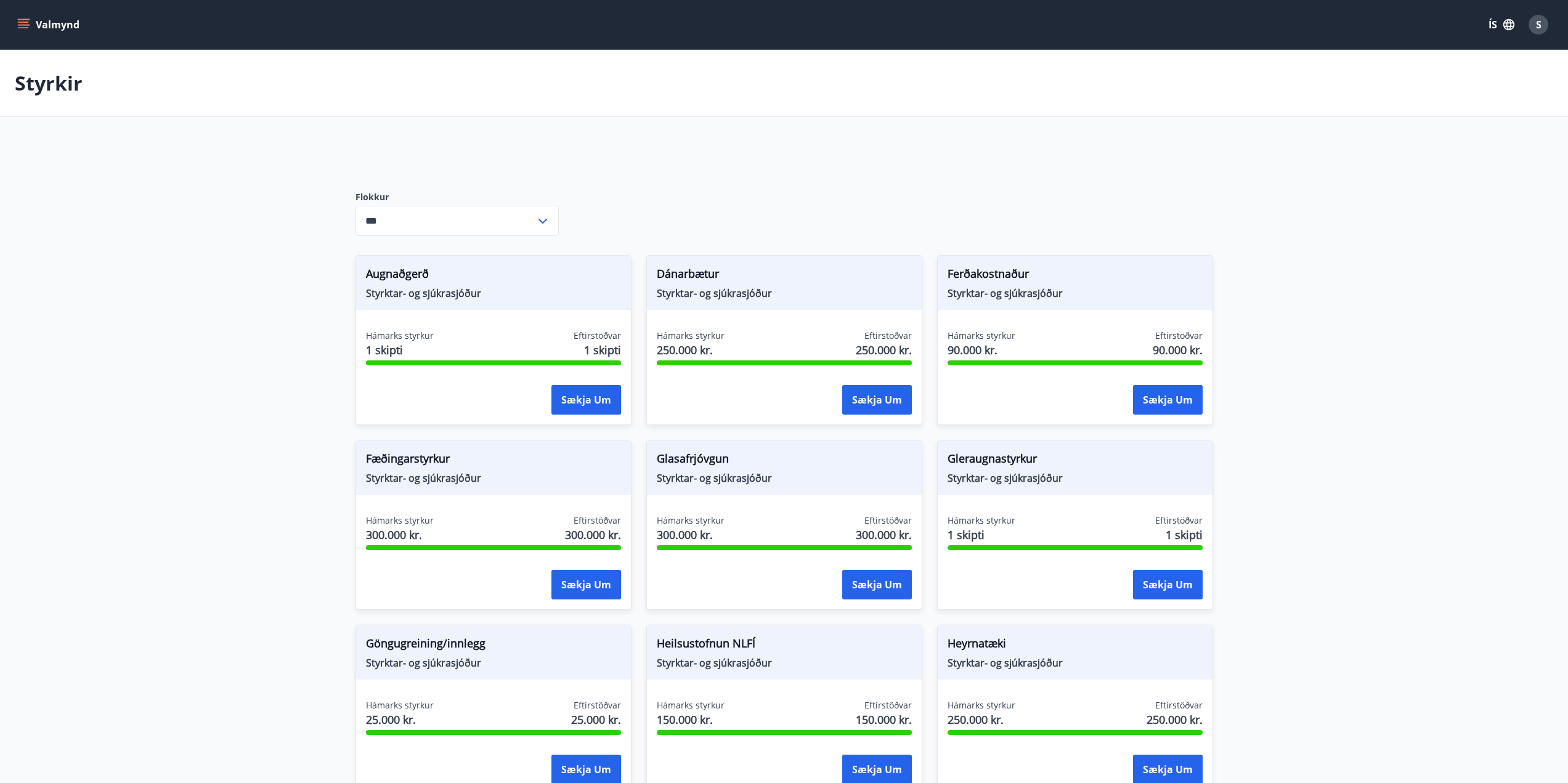
click at [19, 25] on icon "menu" at bounding box center [25, 25] width 14 height 1
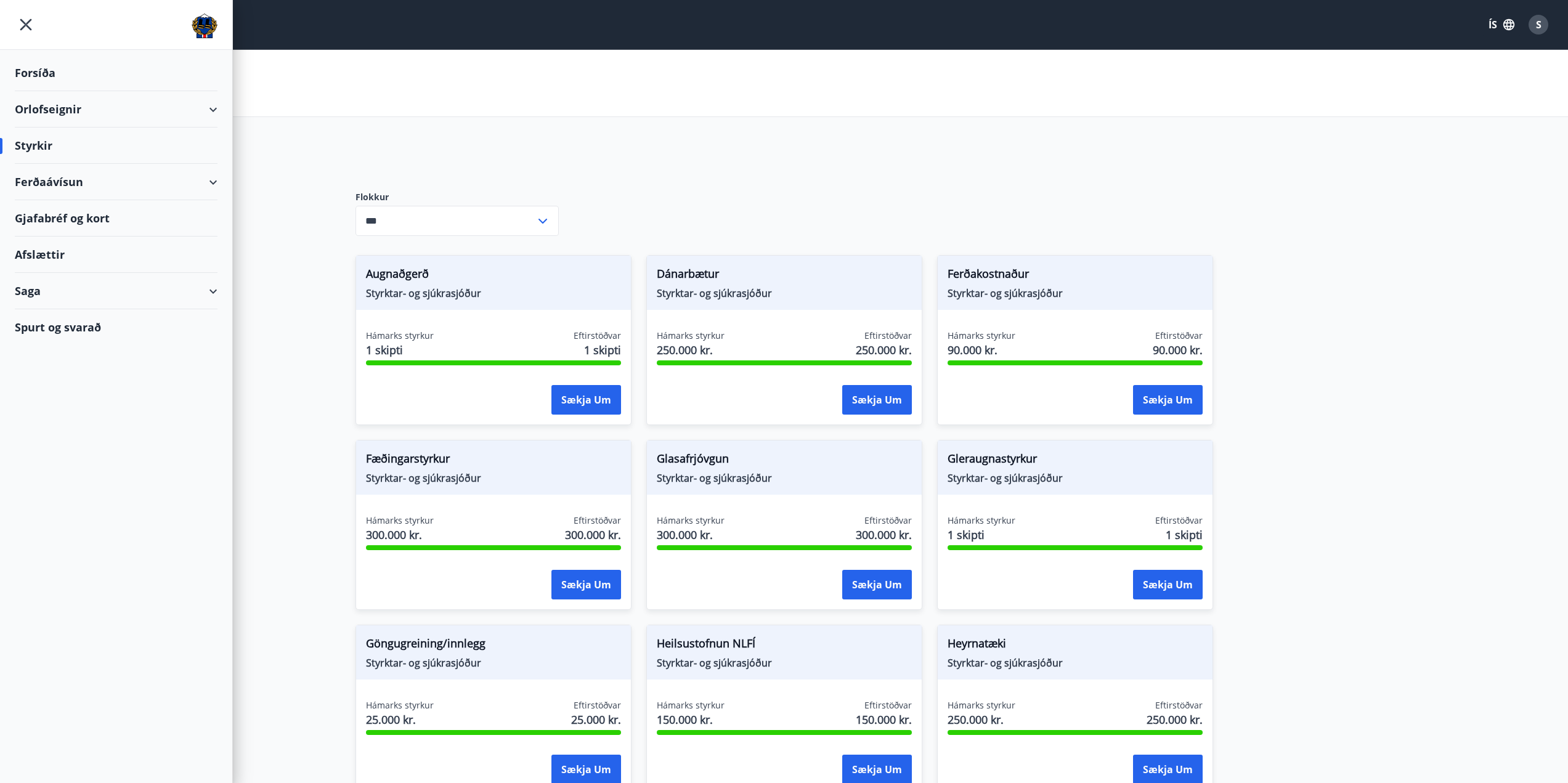
click at [212, 106] on div "Orlofseignir" at bounding box center [116, 109] width 203 height 36
click at [52, 143] on div "Framboð" at bounding box center [115, 140] width 183 height 26
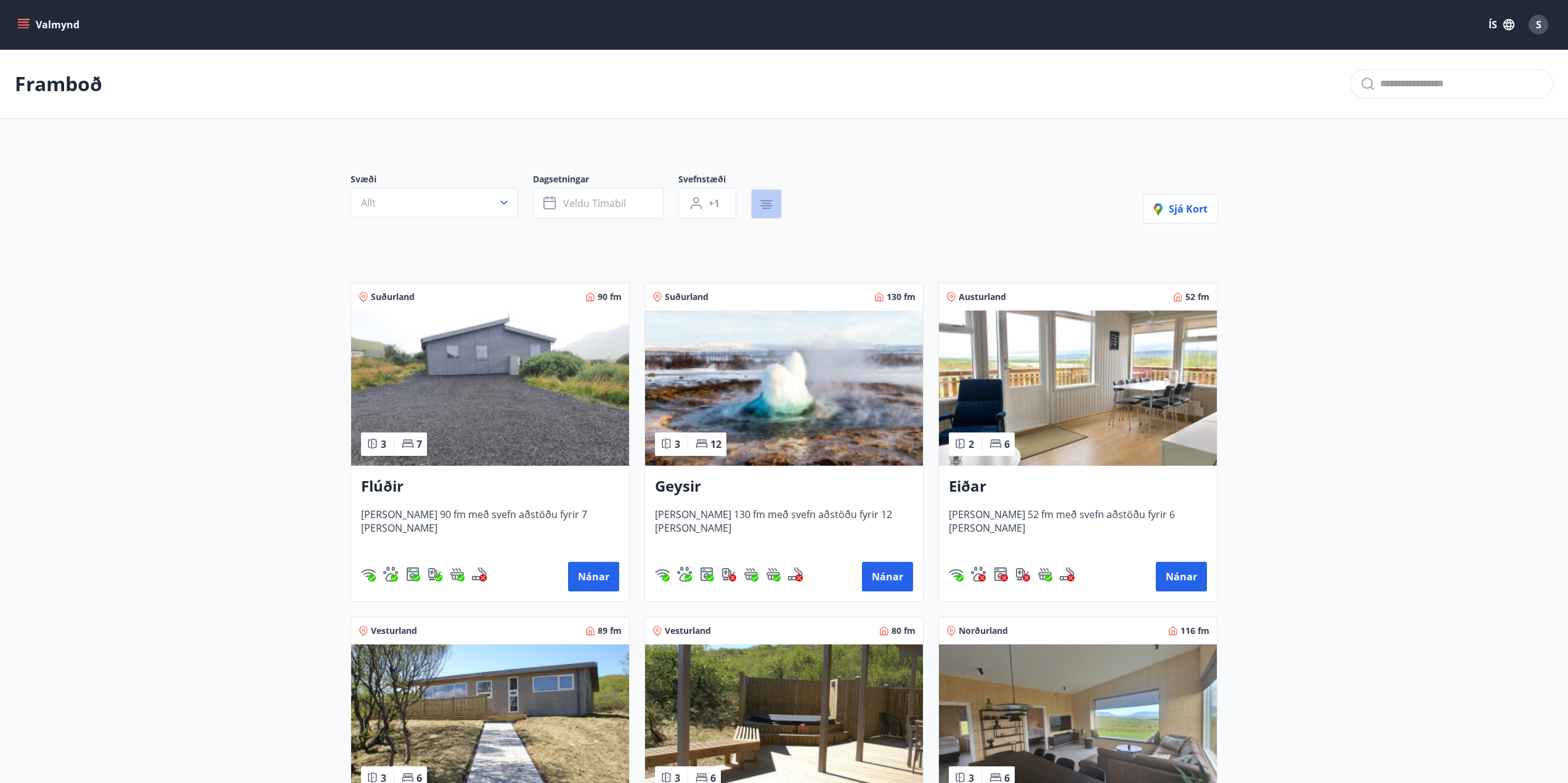
click at [765, 203] on icon "button" at bounding box center [766, 203] width 8 height 1
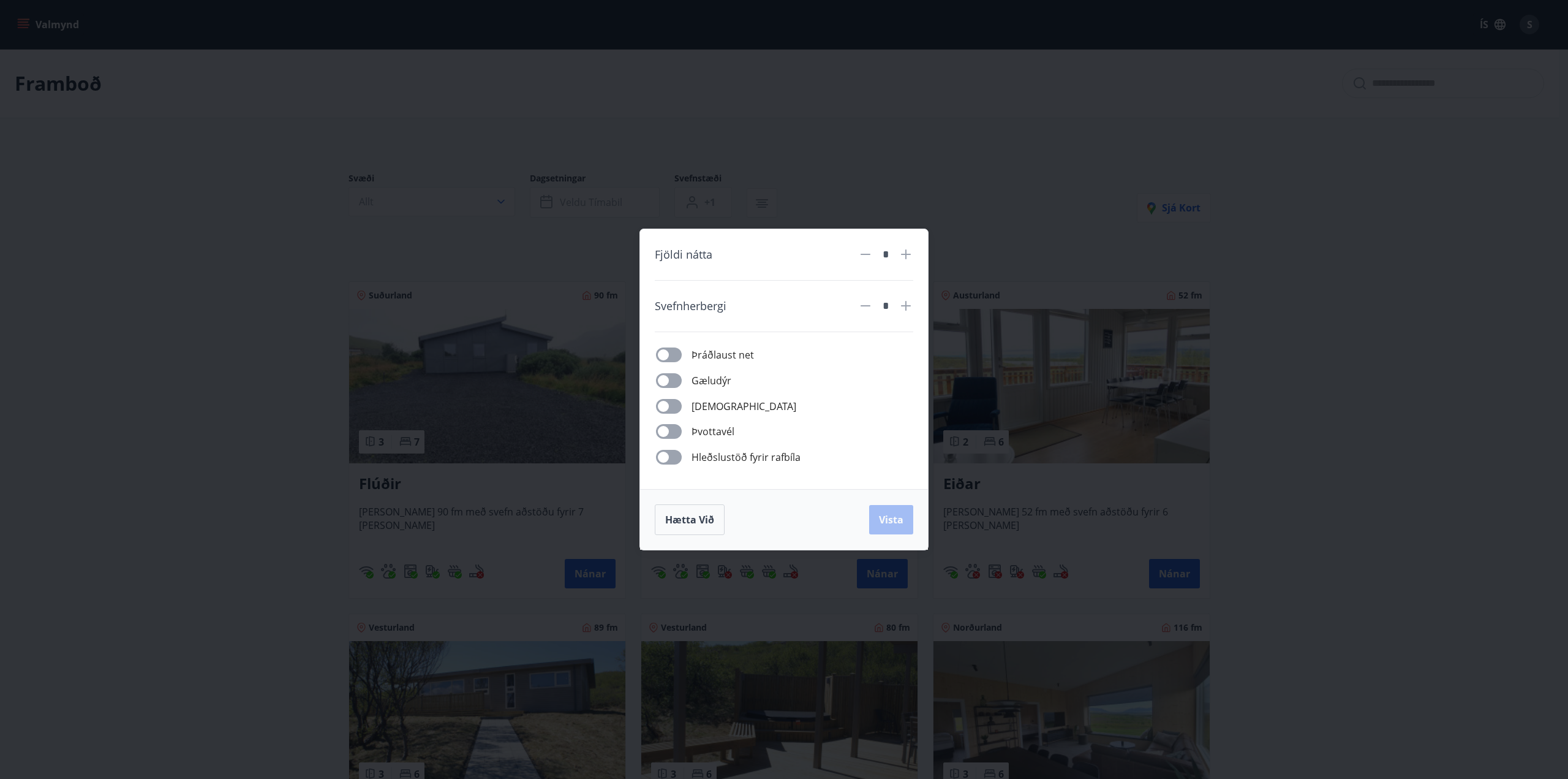
click at [897, 170] on div "Fjöldi nátta * Svefnherbergi * Þráðlaust net Gæludýr Þurrkari Þvottavél Hleðslu…" at bounding box center [784, 390] width 1568 height 779
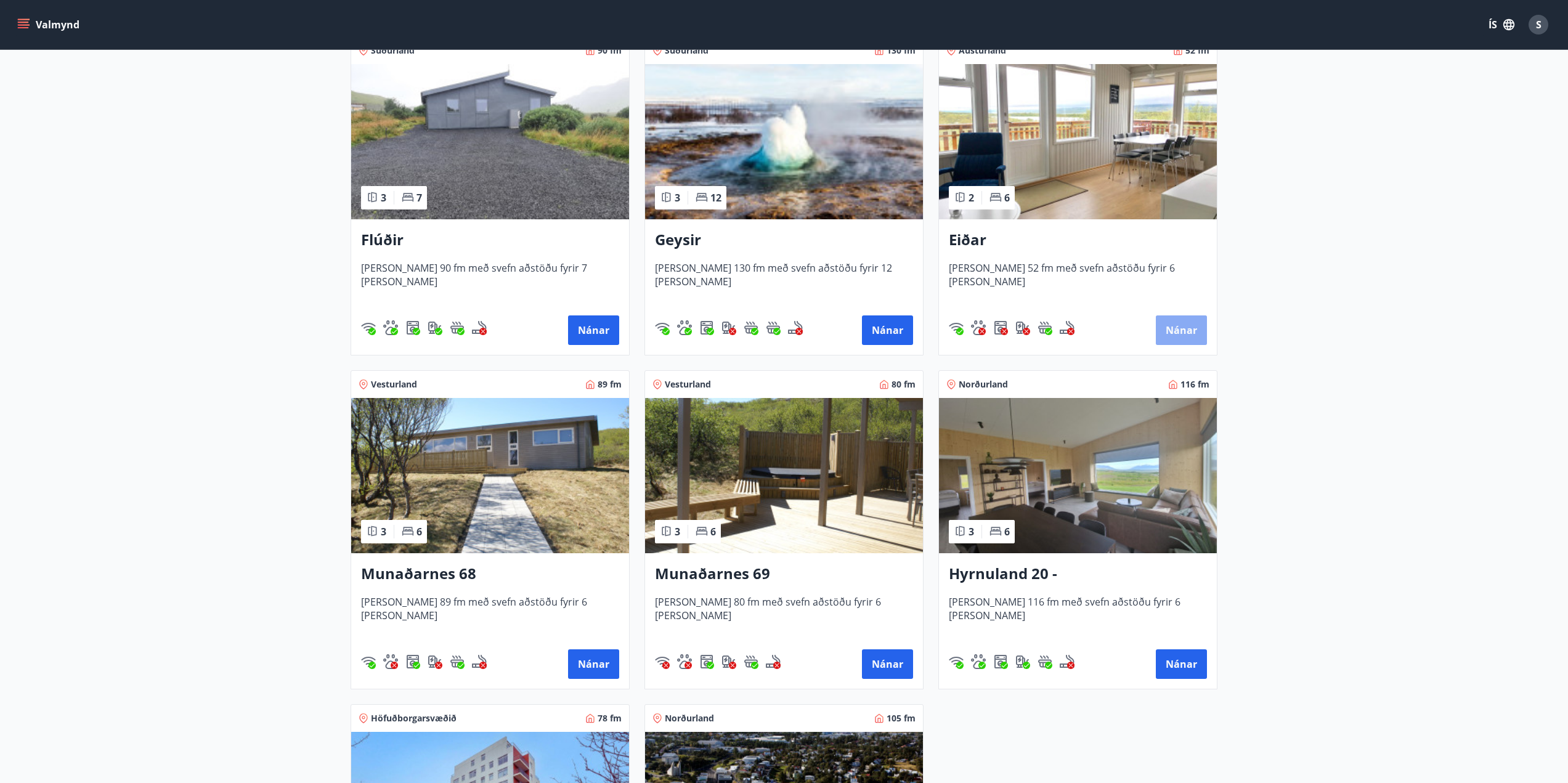
click at [1177, 322] on button "Nánar" at bounding box center [1181, 330] width 51 height 30
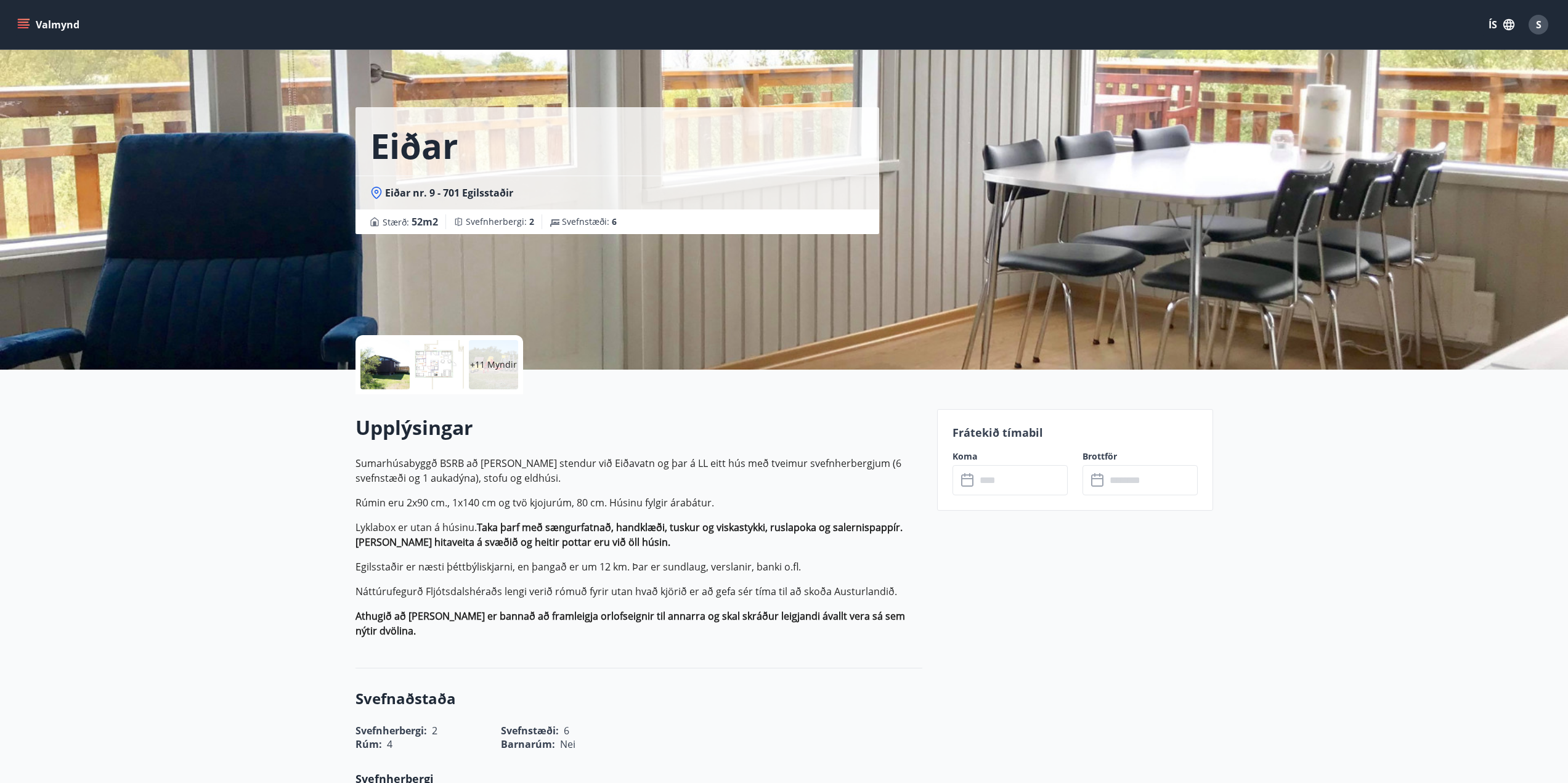
click at [26, 19] on icon "menu" at bounding box center [25, 20] width 14 height 1
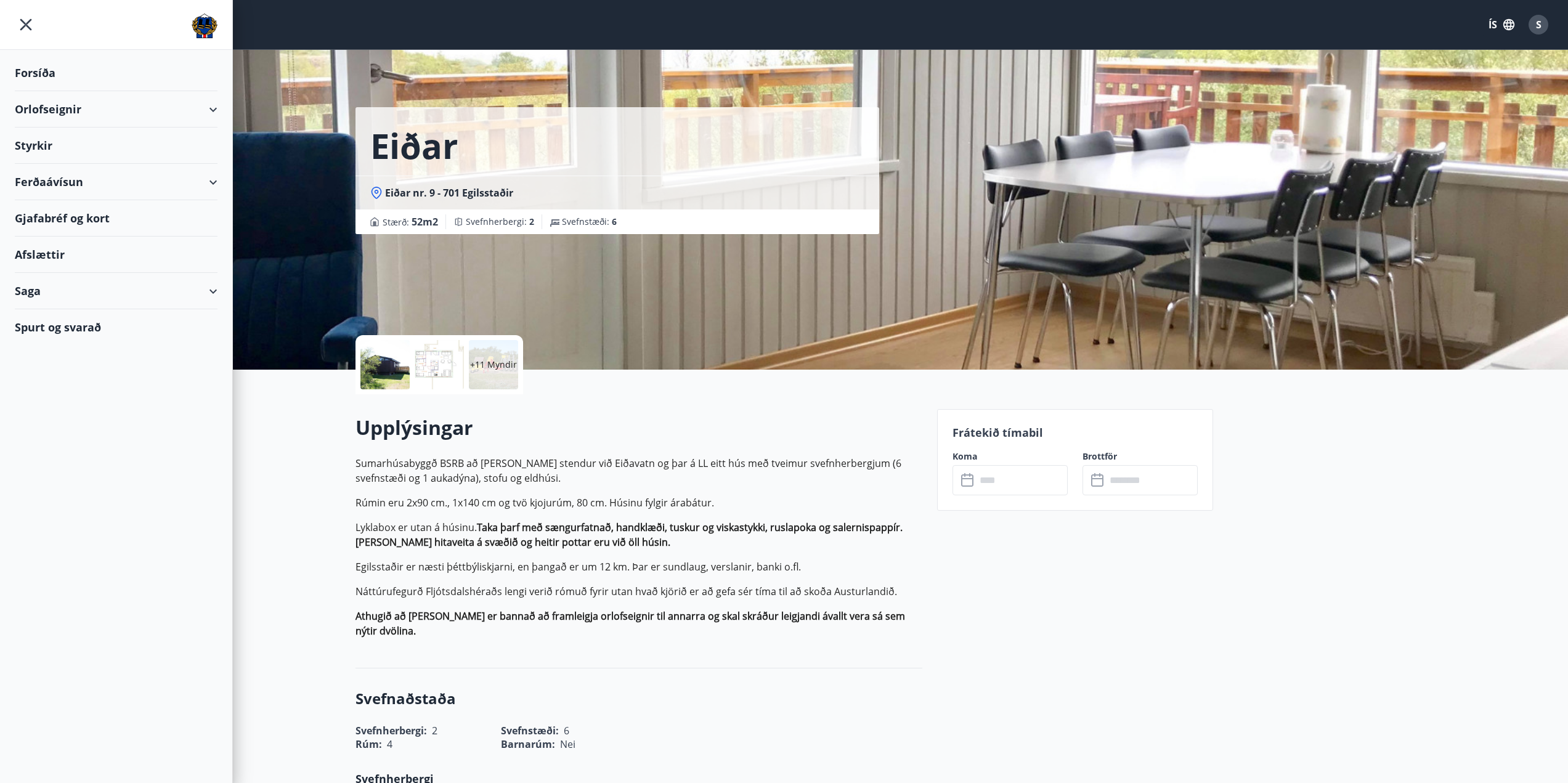
click at [215, 106] on div "Orlofseignir" at bounding box center [116, 109] width 203 height 36
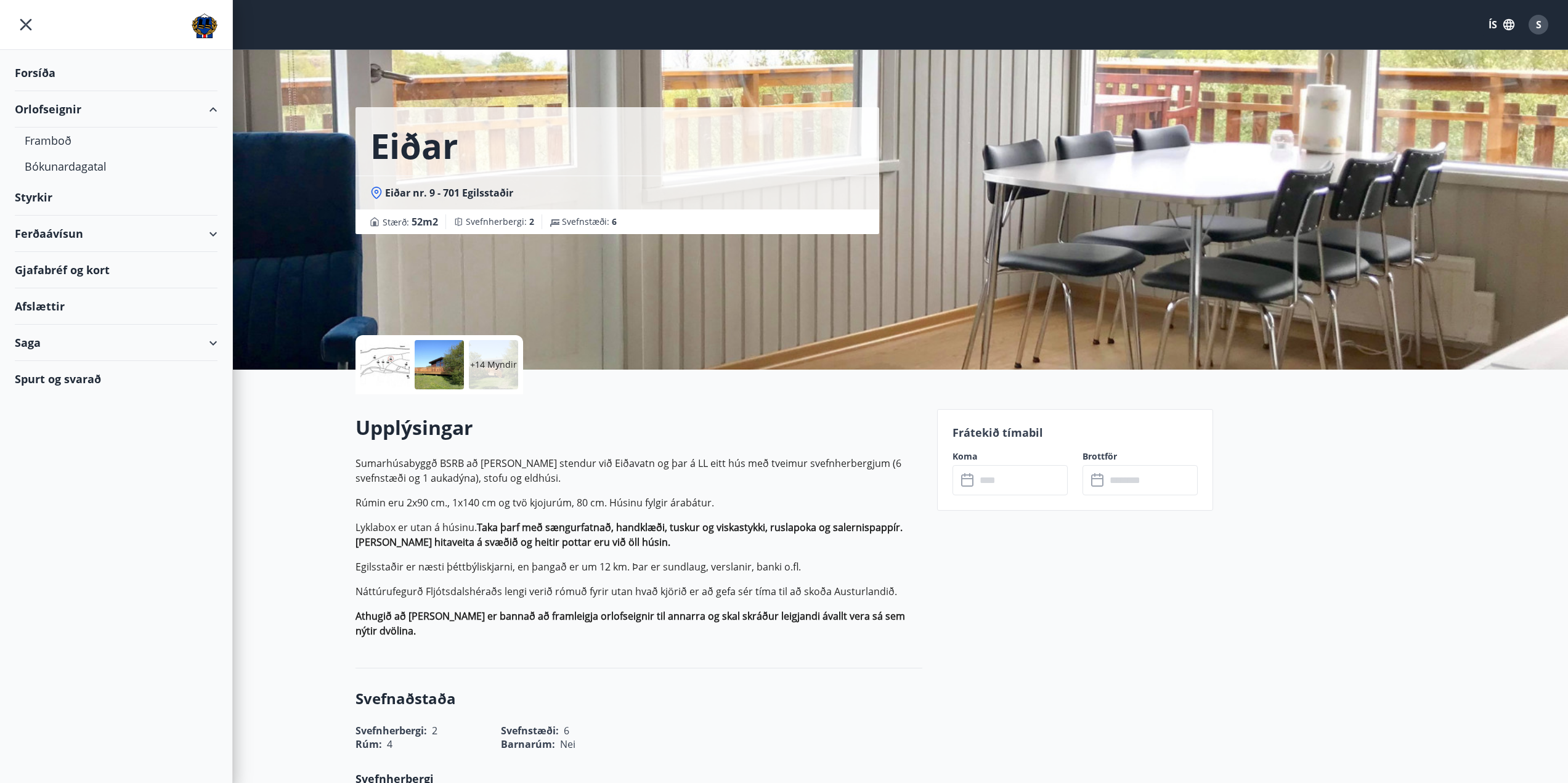
click at [215, 342] on div "Saga" at bounding box center [116, 343] width 203 height 36
click at [210, 232] on div "Ferðaávísun" at bounding box center [116, 233] width 203 height 36
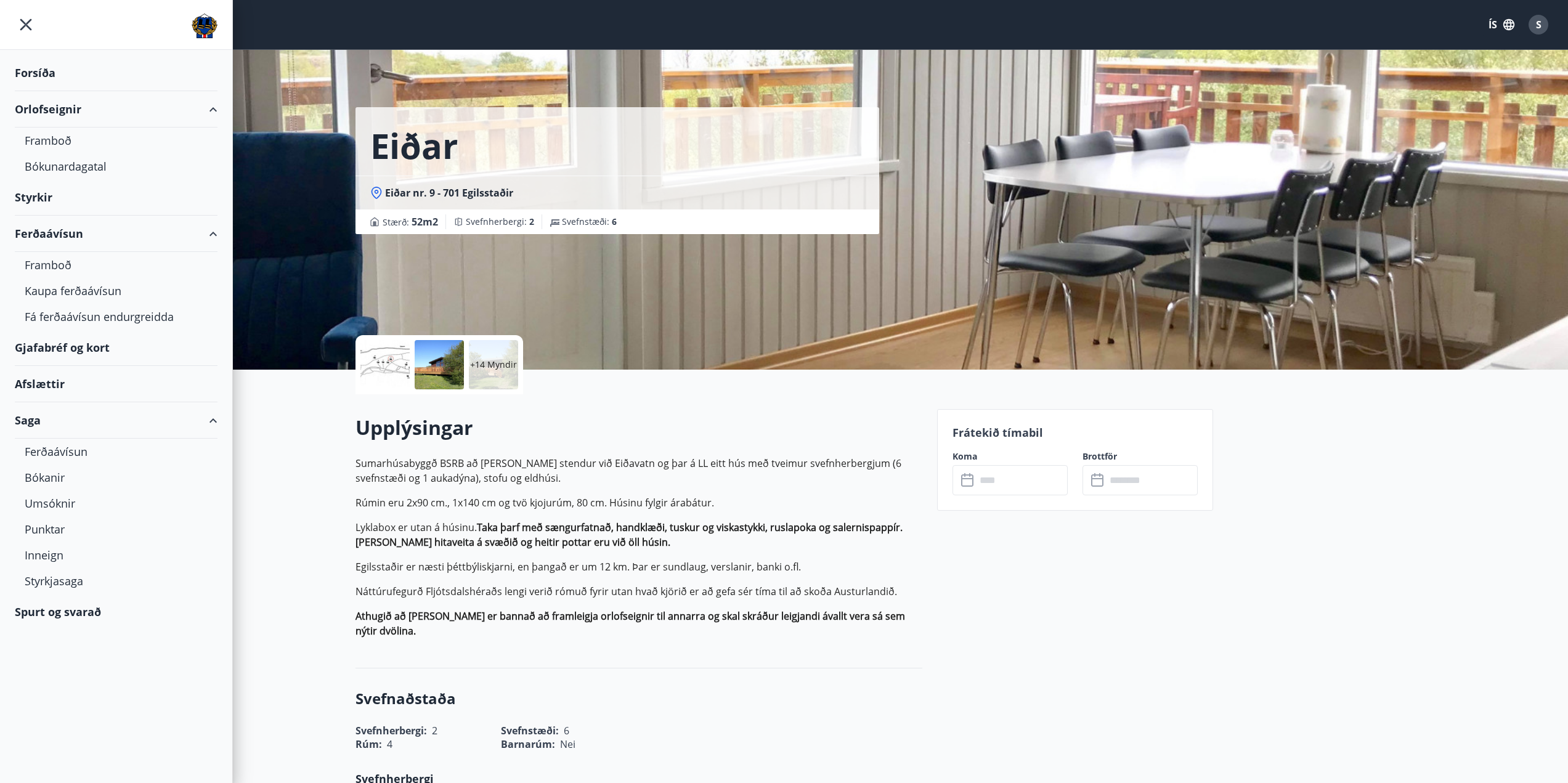
drag, startPoint x: 65, startPoint y: 312, endPoint x: 48, endPoint y: 613, distance: 301.5
click at [48, 613] on div "Spurt og svarað" at bounding box center [116, 611] width 203 height 35
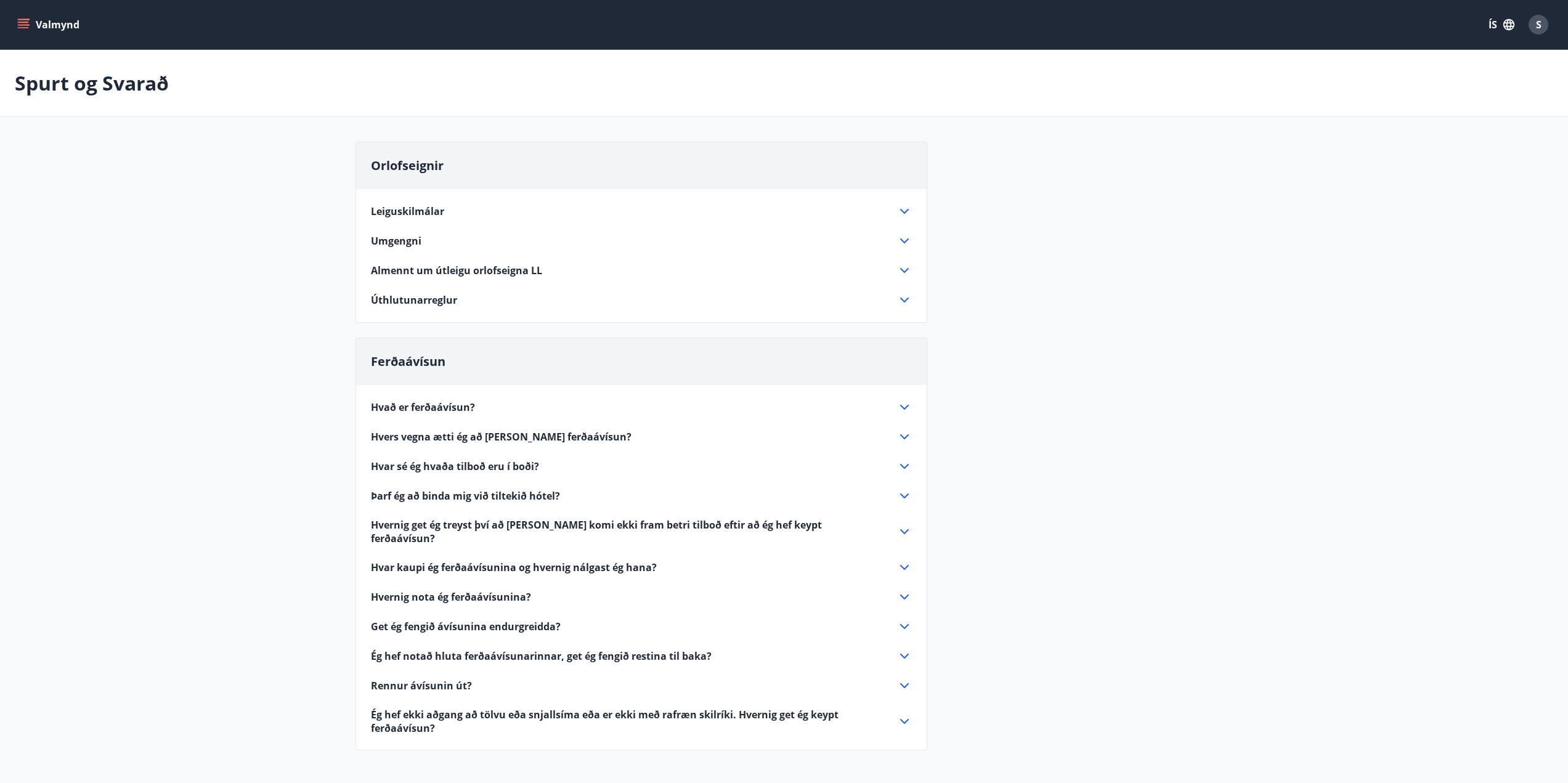
click at [910, 209] on icon at bounding box center [904, 211] width 15 height 15
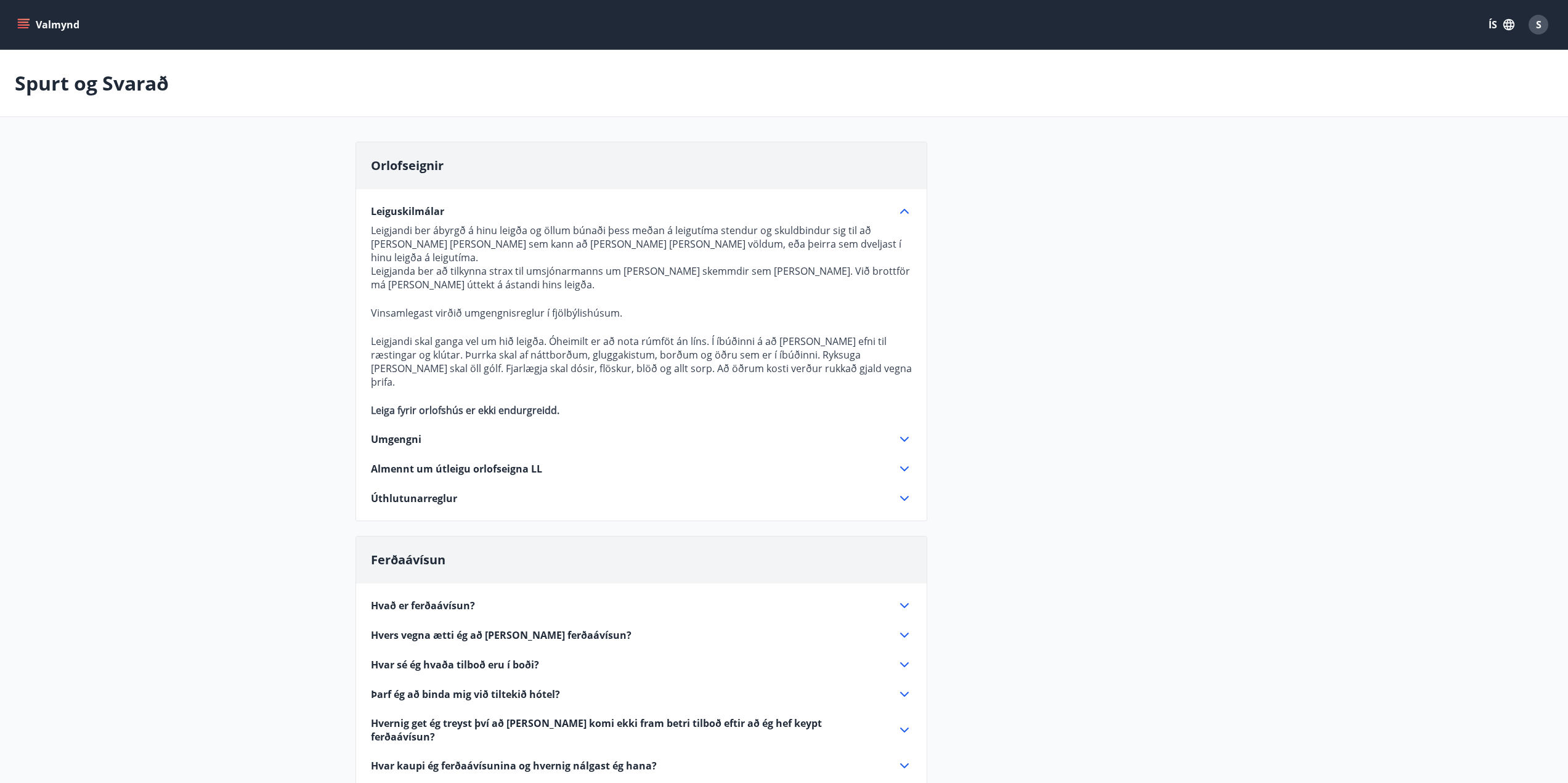
click at [904, 491] on icon at bounding box center [904, 498] width 15 height 15
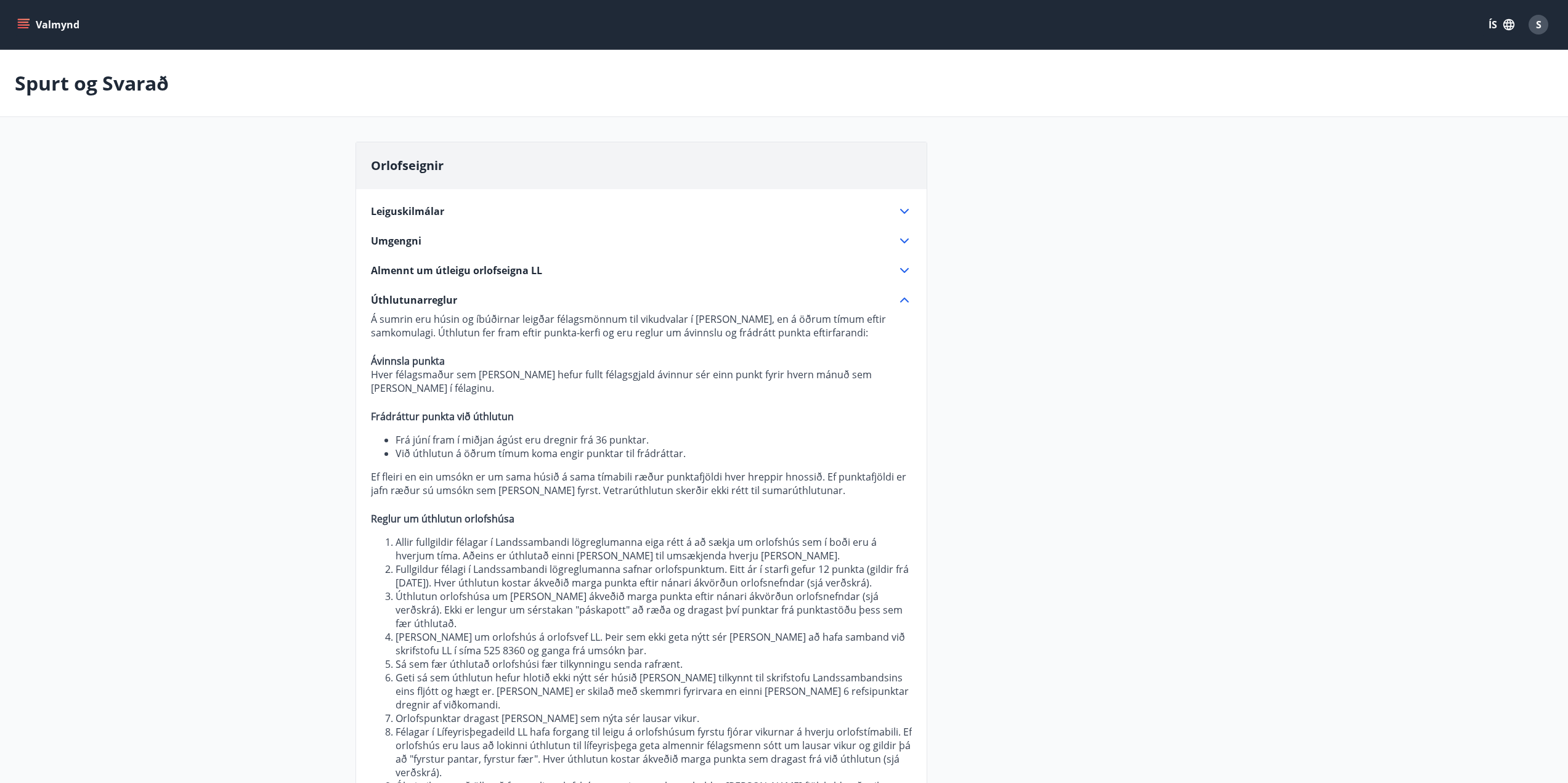
click at [906, 269] on icon at bounding box center [904, 270] width 15 height 15
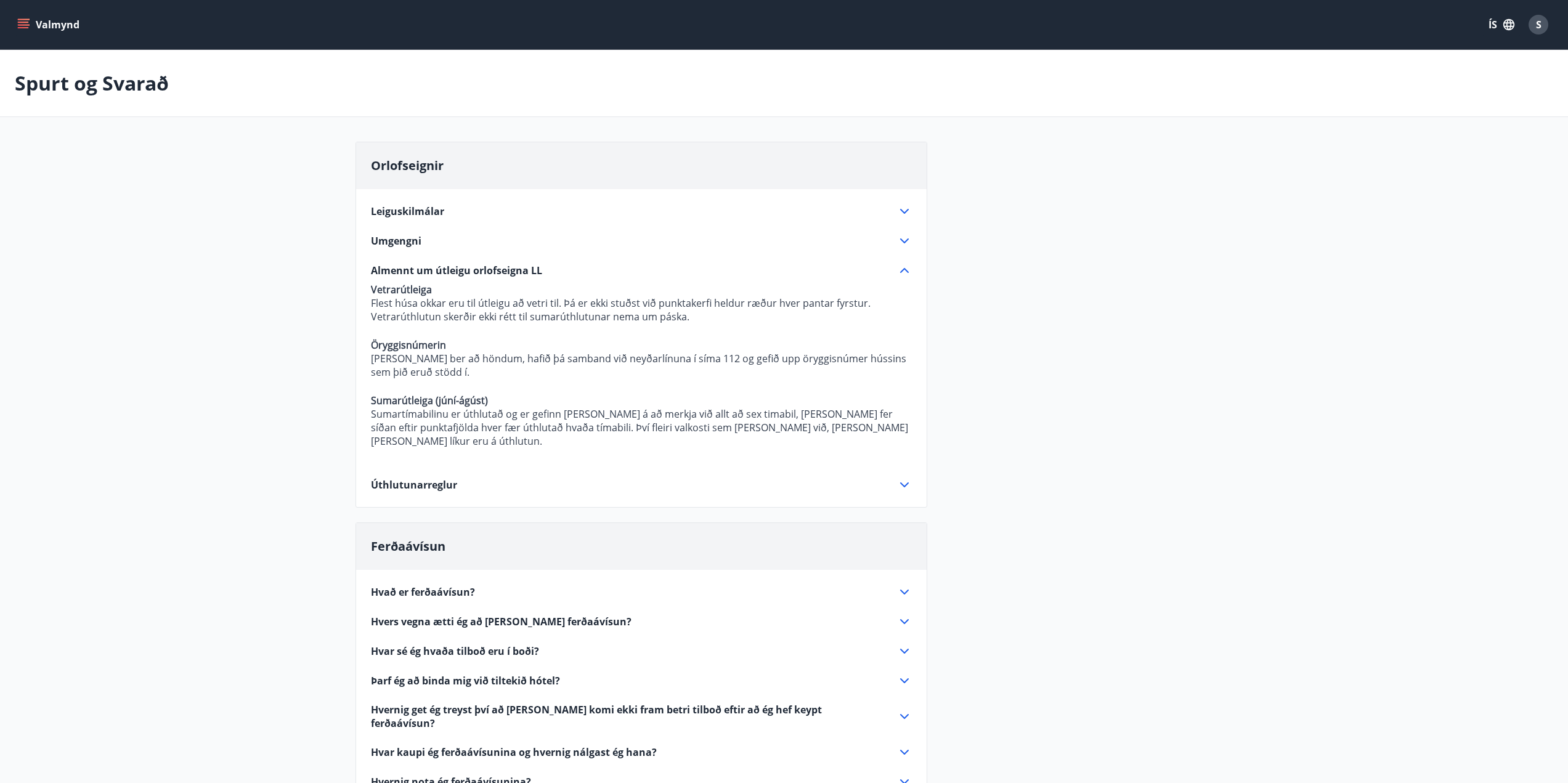
click at [903, 234] on icon at bounding box center [904, 240] width 15 height 15
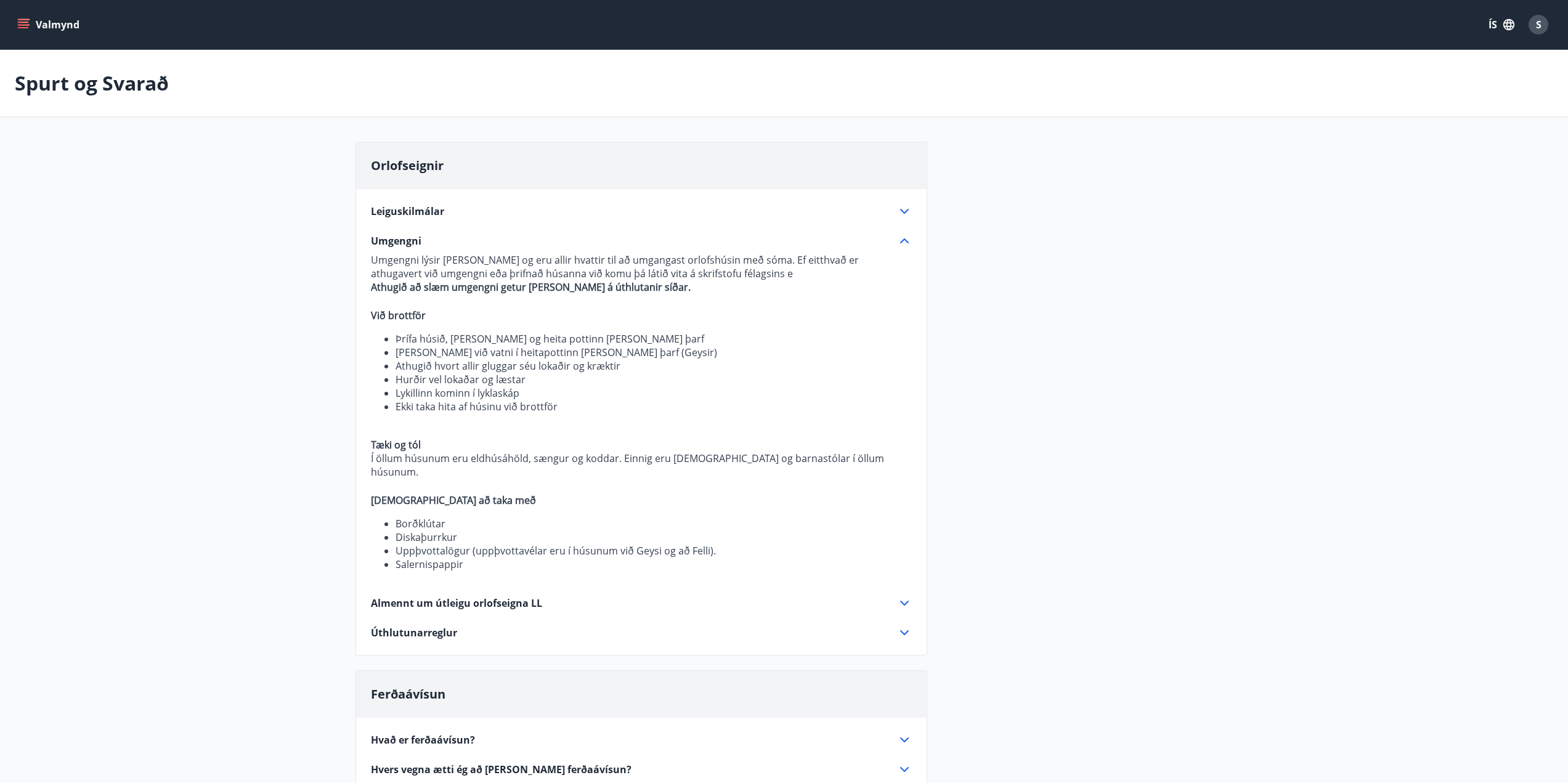
click at [1099, 650] on div "Orlofseignir Leiguskilmálar Leigjandi ber ábyrgð á hinu leigða og öllum búnaði …" at bounding box center [784, 619] width 858 height 956
